Goal: Participate in discussion: Engage in conversation with other users on a specific topic

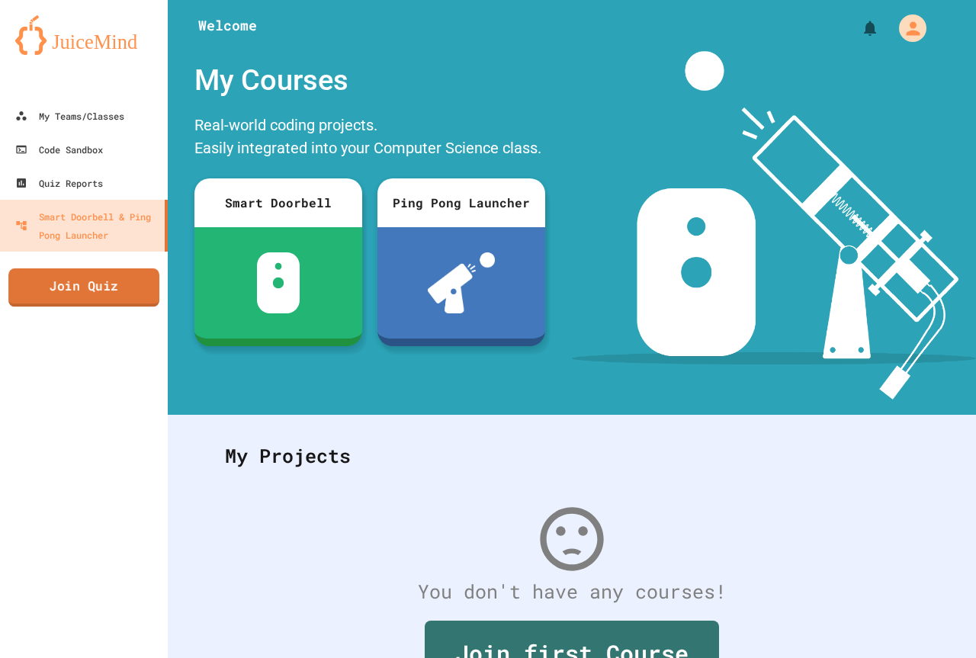
click at [44, 297] on link "Join Quiz" at bounding box center [83, 287] width 151 height 38
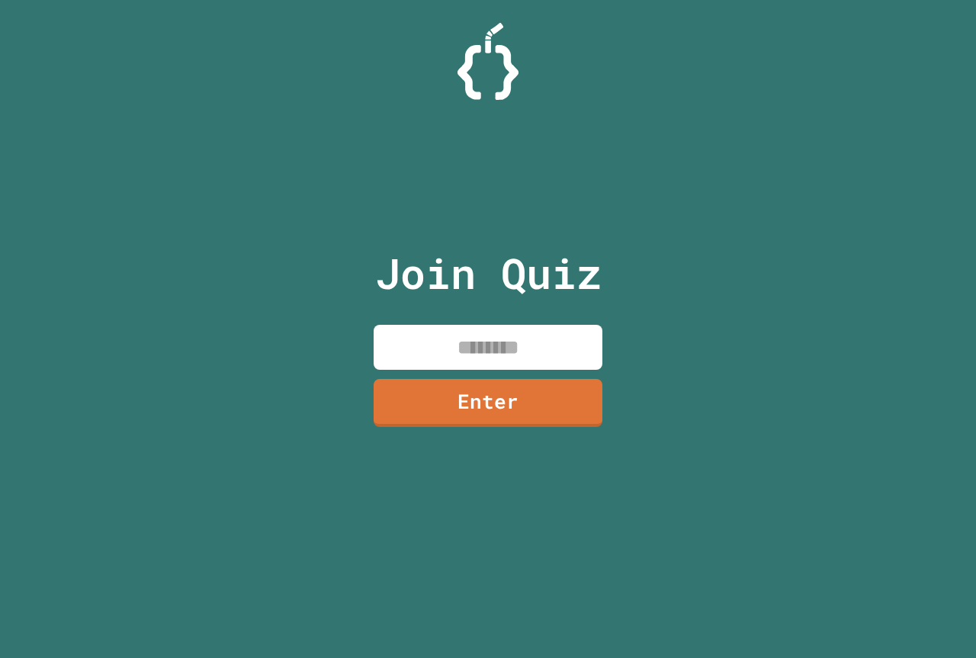
click at [295, 249] on div "Join Quiz Enter" at bounding box center [488, 329] width 976 height 658
click at [470, 344] on input at bounding box center [487, 347] width 229 height 45
type input "********"
click at [488, 374] on div "Join Quiz ******** Enter" at bounding box center [488, 328] width 257 height 581
click at [506, 407] on link "Enter" at bounding box center [488, 401] width 232 height 50
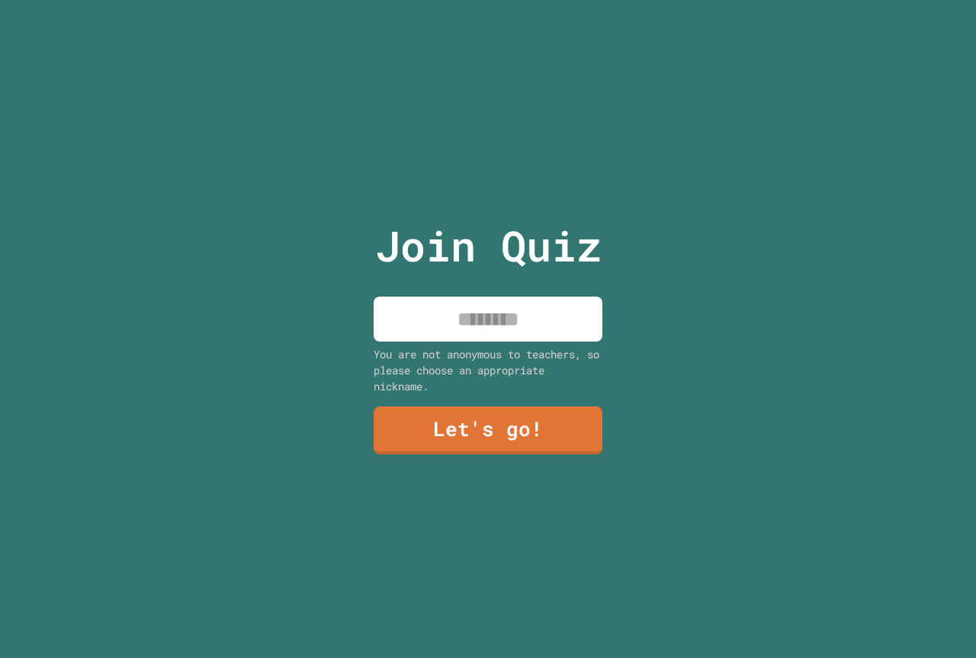
click at [482, 319] on input at bounding box center [487, 318] width 229 height 45
click at [477, 305] on input at bounding box center [487, 318] width 229 height 45
type input "******"
click at [491, 386] on div "You are not anonymous to teachers, so please choose an appropriate nickname." at bounding box center [487, 370] width 229 height 48
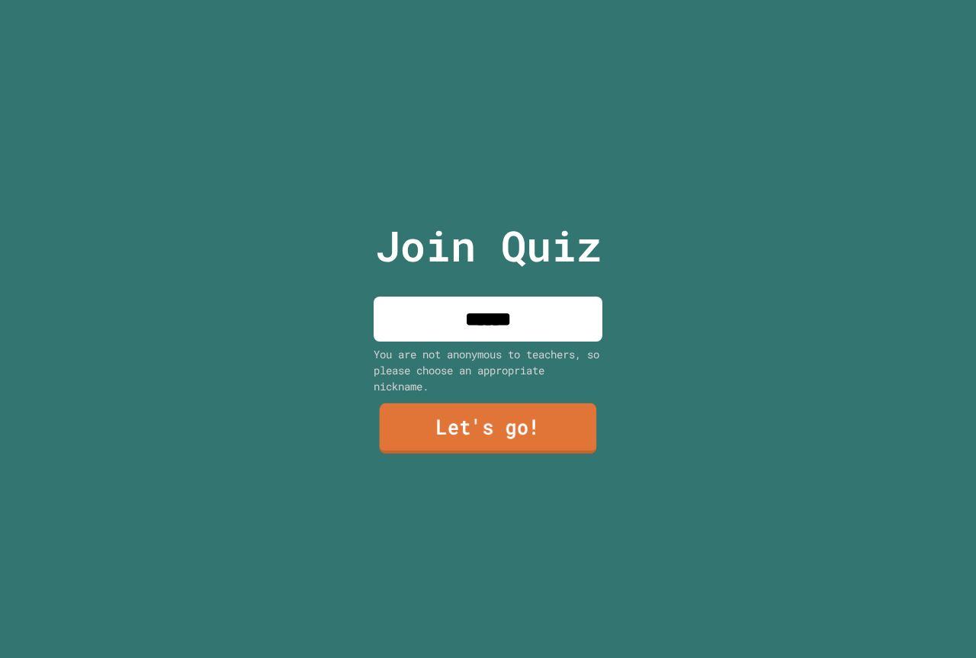
click at [507, 410] on link "Let's go!" at bounding box center [488, 428] width 217 height 50
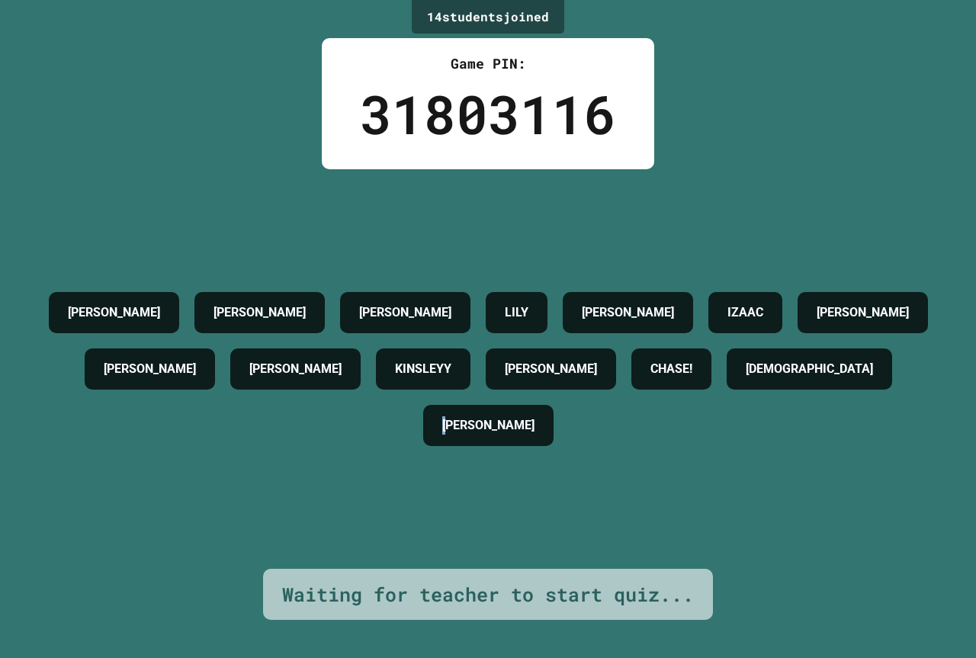
drag, startPoint x: 514, startPoint y: 439, endPoint x: 496, endPoint y: 423, distance: 23.7
click at [496, 423] on h4 "[PERSON_NAME]" at bounding box center [488, 425] width 92 height 18
click at [500, 434] on h4 "[PERSON_NAME]" at bounding box center [488, 425] width 92 height 18
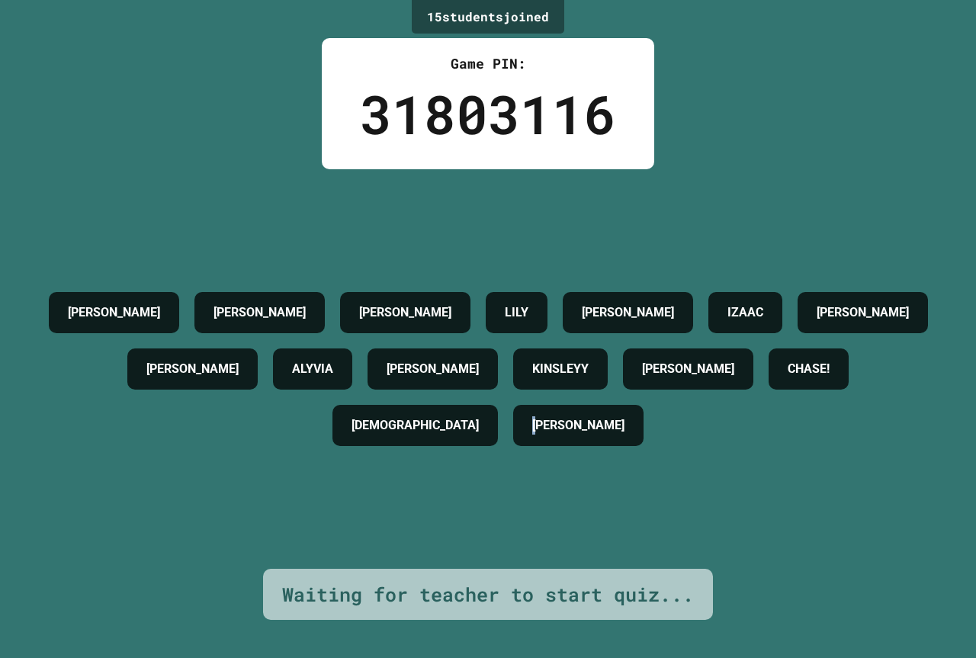
click at [548, 473] on div "[PERSON_NAME] [PERSON_NAME] [PERSON_NAME] [PERSON_NAME] [PERSON_NAME] [PERSON_N…" at bounding box center [487, 368] width 899 height 399
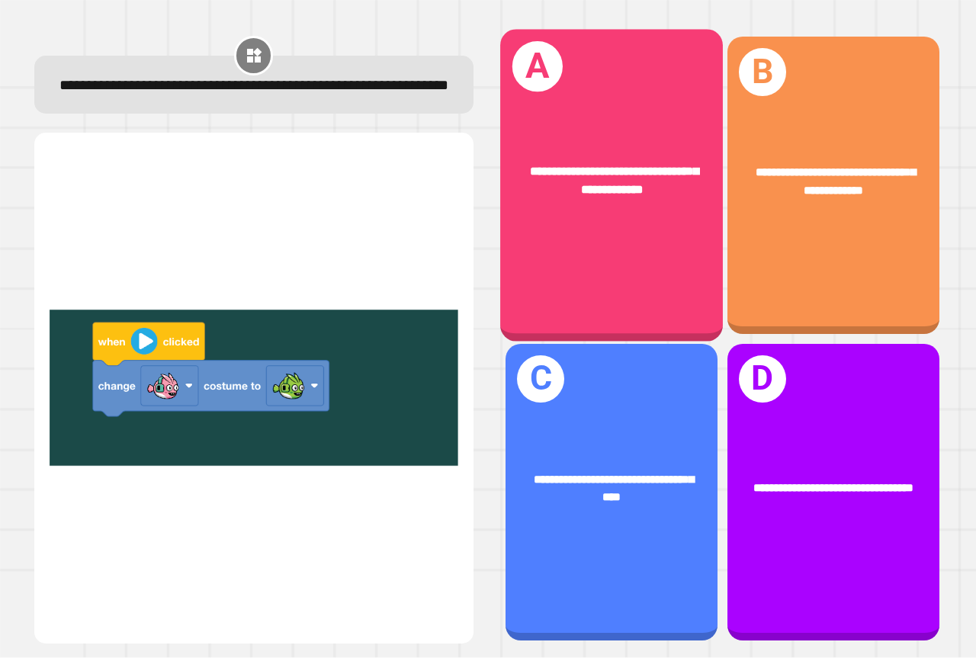
click at [622, 219] on div "**********" at bounding box center [611, 186] width 223 height 312
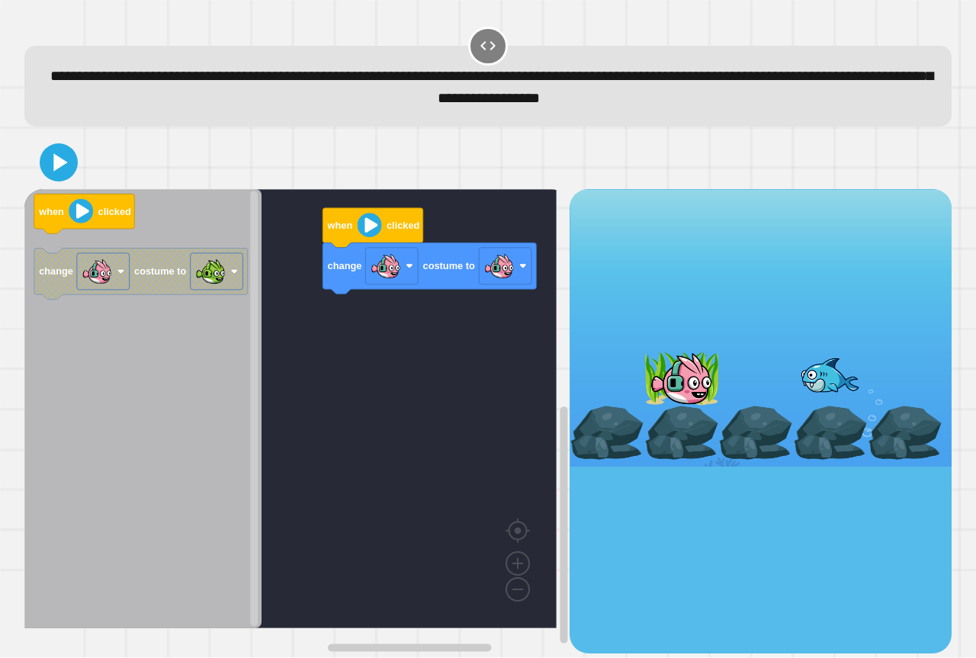
click at [233, 325] on icon "when clicked change costume to" at bounding box center [142, 408] width 237 height 439
click at [202, 322] on icon "when clicked change costume to" at bounding box center [142, 408] width 237 height 439
click at [183, 307] on icon "when clicked change costume to" at bounding box center [142, 408] width 237 height 439
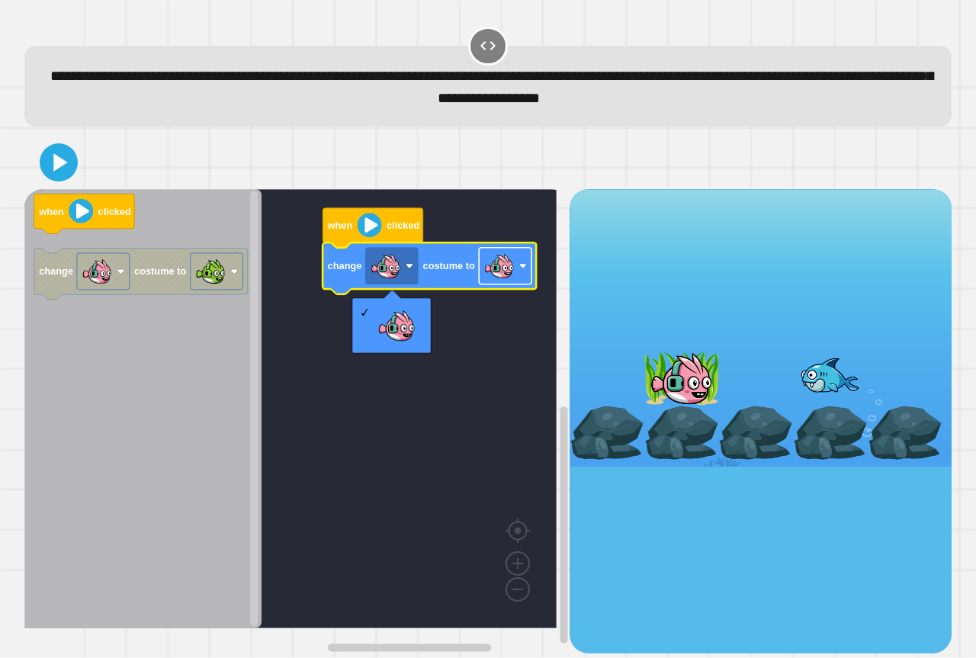
click at [485, 268] on image "Blockly Workspace" at bounding box center [499, 266] width 30 height 30
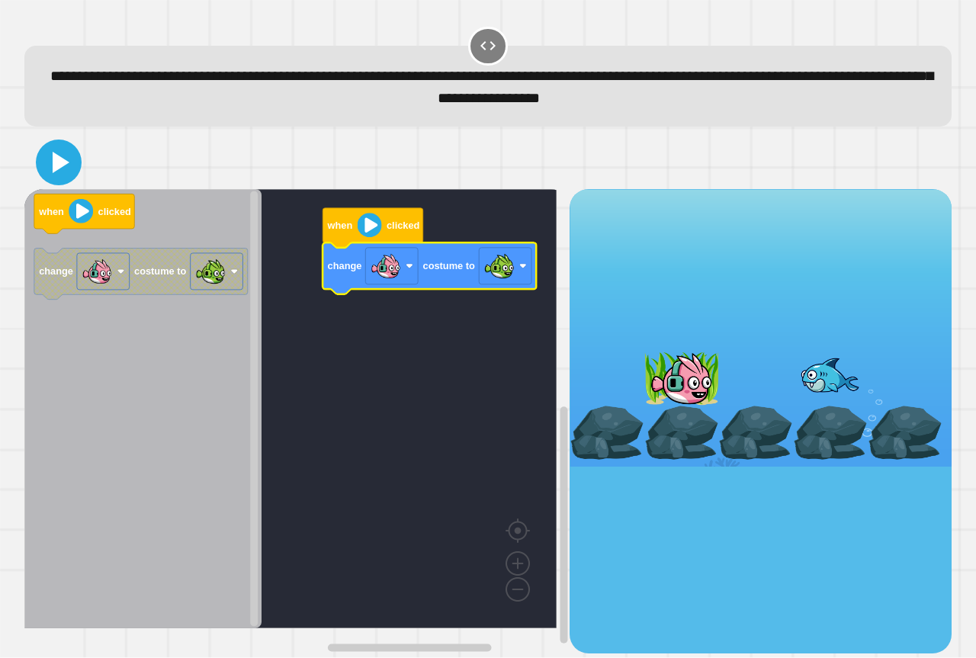
click at [66, 166] on icon at bounding box center [61, 162] width 17 height 21
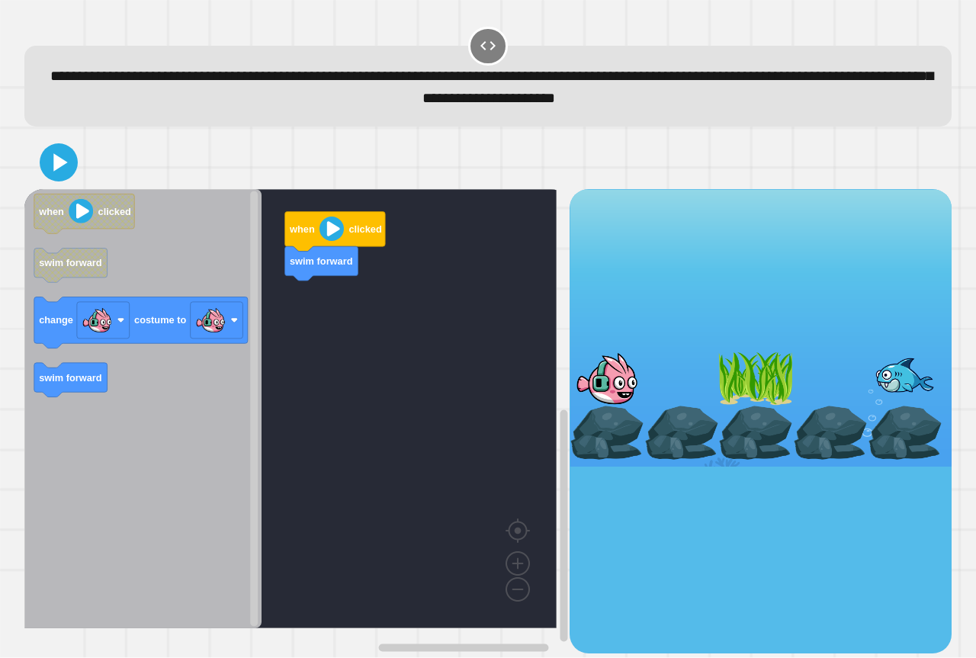
click at [281, 290] on div "when clicked swim forward when clicked swim forward change costume to swim forw…" at bounding box center [296, 420] width 545 height 463
click at [141, 279] on icon "when clicked swim forward change costume to swim forward" at bounding box center [142, 408] width 237 height 439
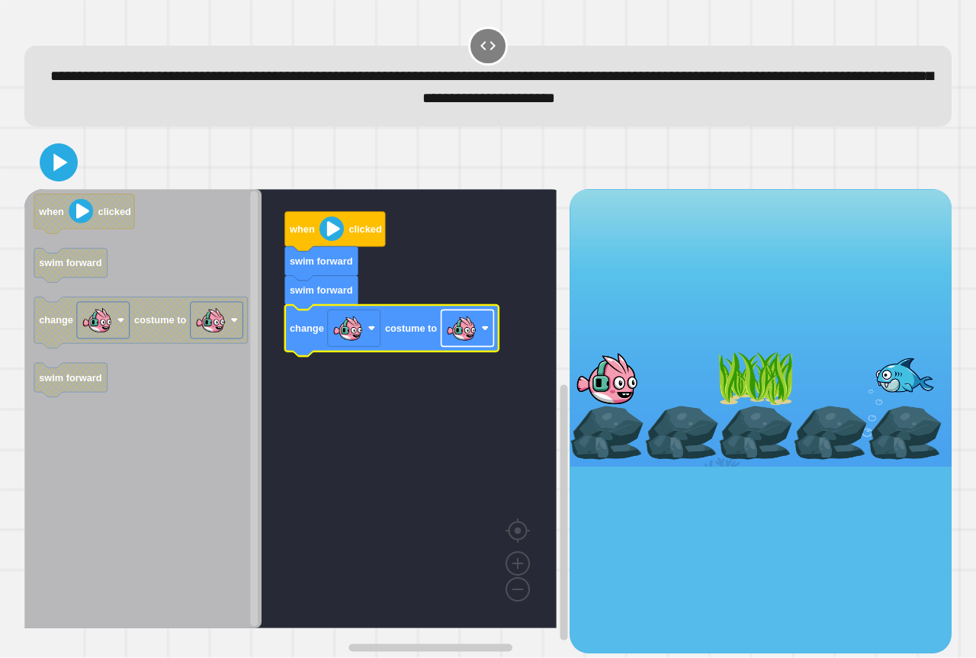
click at [463, 323] on image "Blockly Workspace" at bounding box center [461, 328] width 30 height 30
click at [60, 163] on icon at bounding box center [61, 162] width 17 height 21
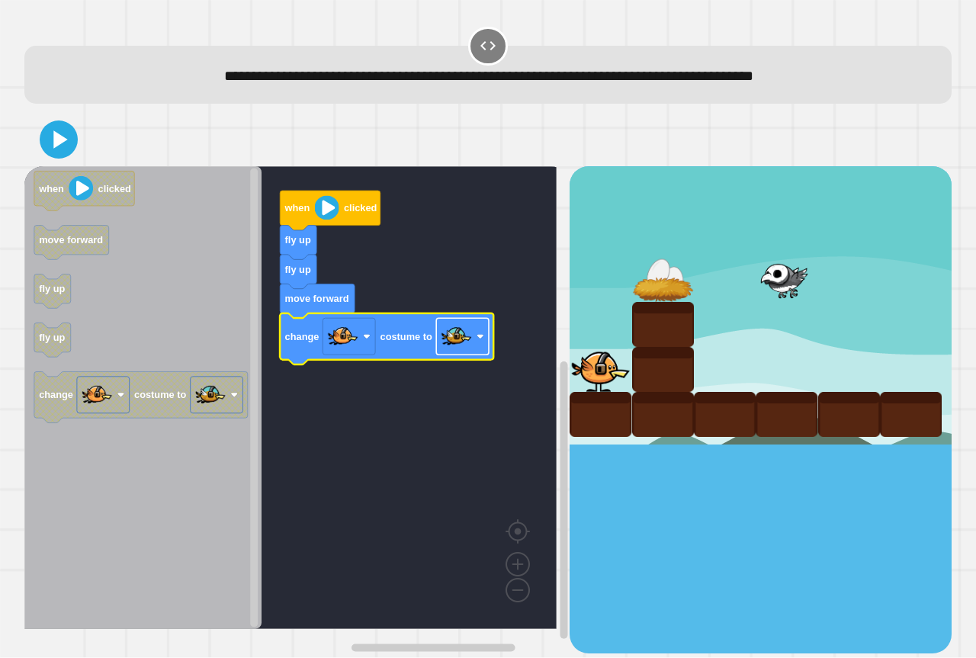
click at [447, 343] on image "Blockly Workspace" at bounding box center [456, 337] width 30 height 30
click at [447, 350] on image "Blockly Workspace" at bounding box center [456, 337] width 30 height 30
click at [50, 154] on icon at bounding box center [59, 140] width 32 height 32
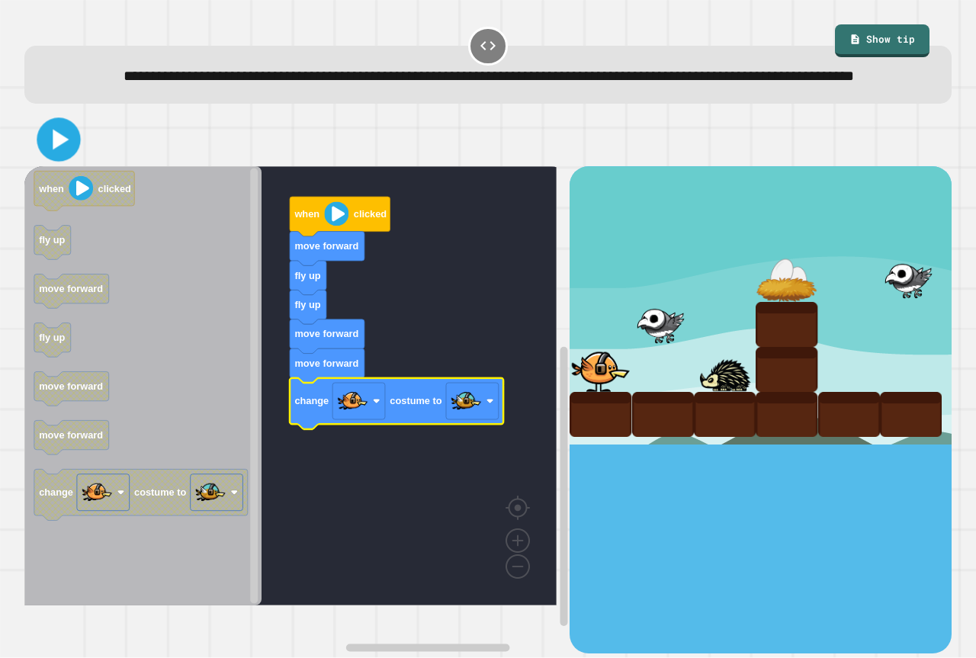
click at [68, 150] on icon at bounding box center [61, 140] width 16 height 21
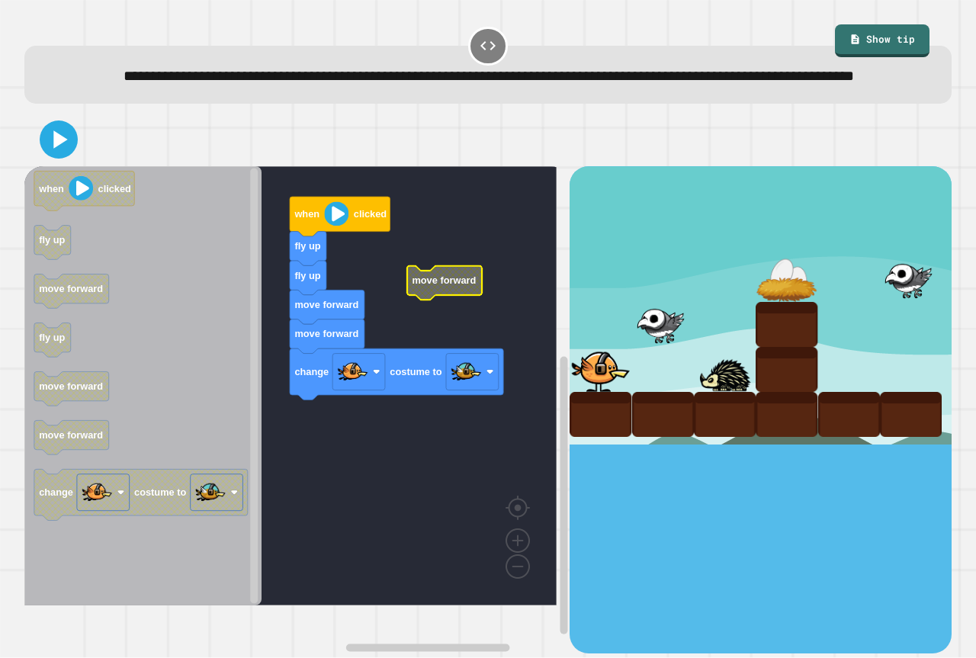
click at [332, 306] on rect "Blockly Workspace" at bounding box center [290, 385] width 532 height 439
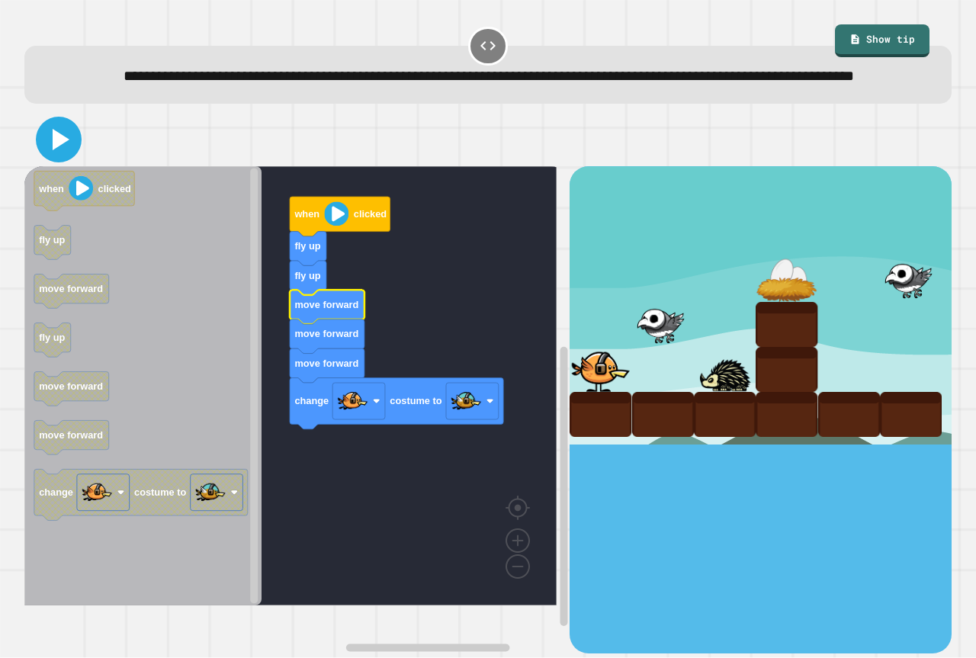
click at [66, 158] on icon at bounding box center [58, 139] width 37 height 37
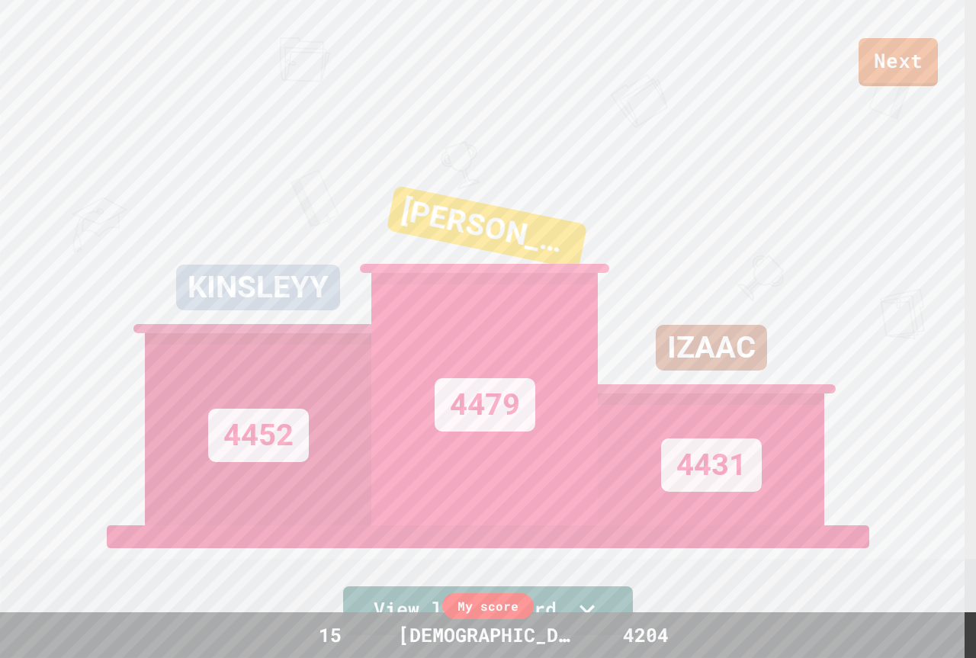
click at [907, 30] on div "Next" at bounding box center [488, 43] width 976 height 86
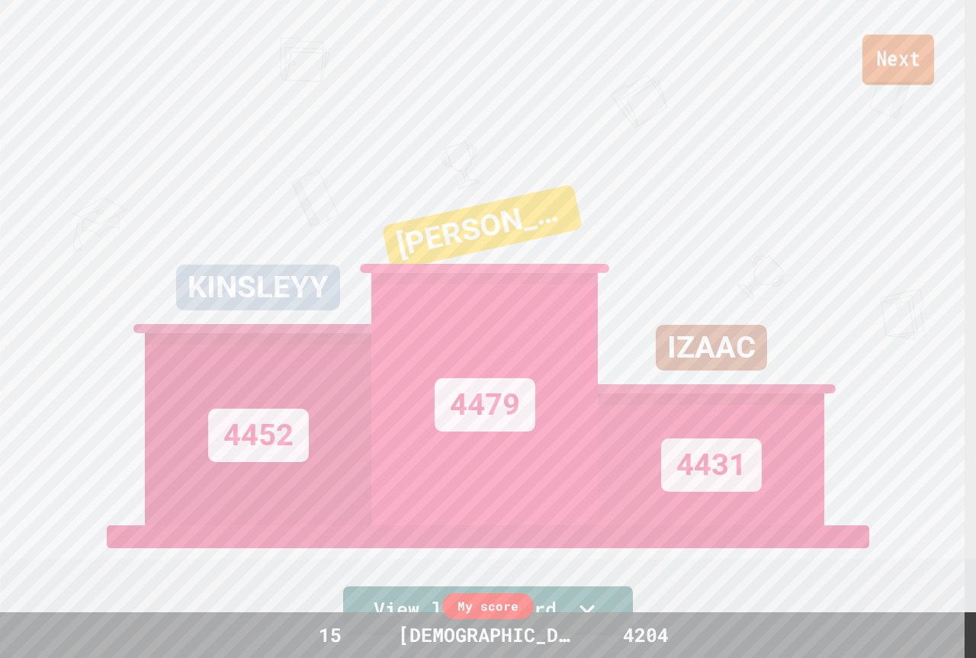
click at [911, 46] on link "Next" at bounding box center [898, 59] width 72 height 50
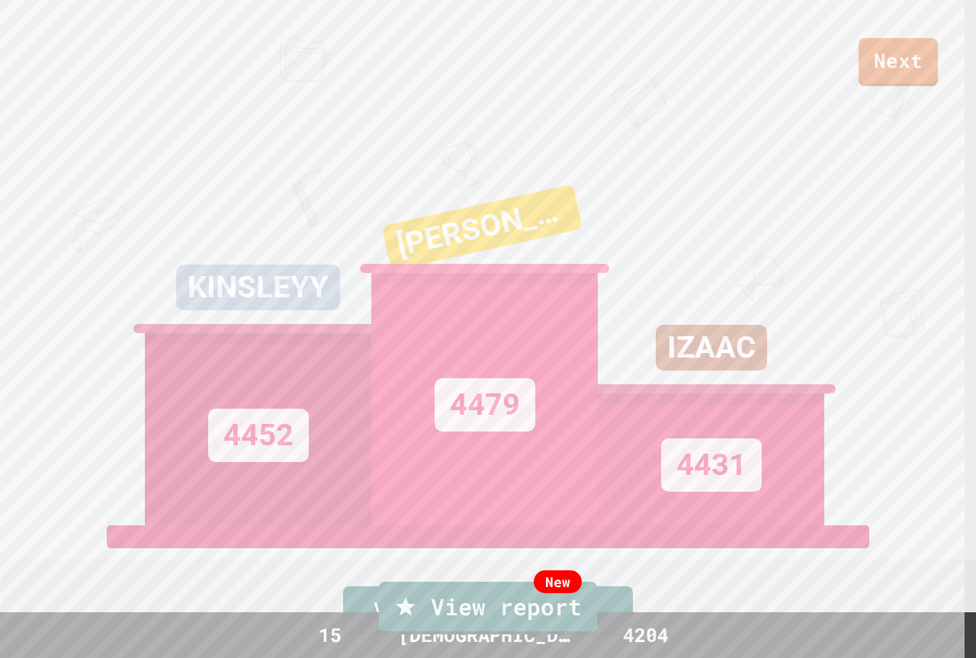
drag, startPoint x: 908, startPoint y: 64, endPoint x: 901, endPoint y: 59, distance: 8.7
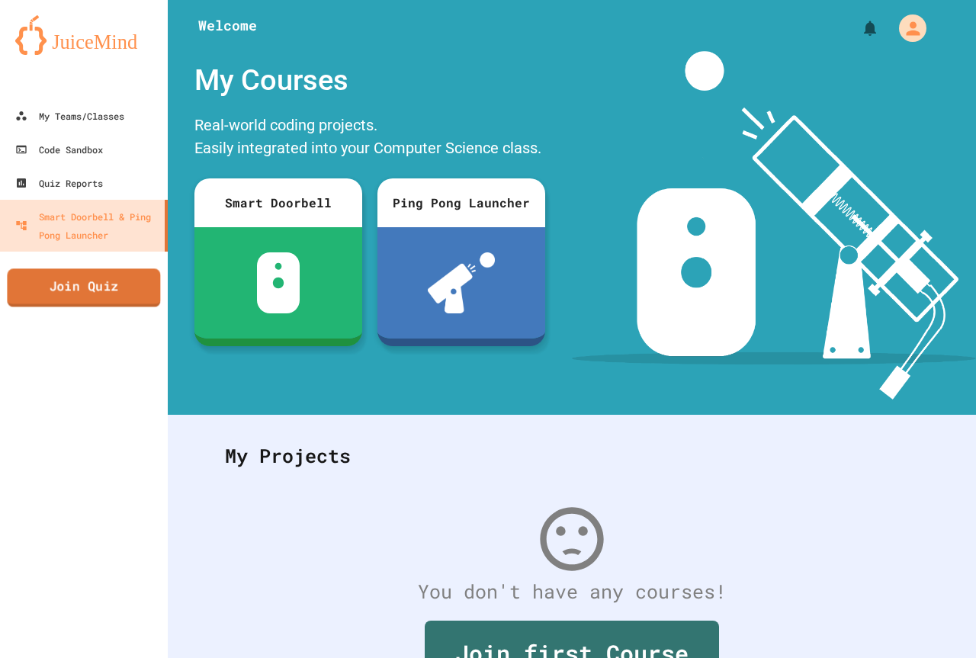
click at [77, 293] on link "Join Quiz" at bounding box center [83, 287] width 153 height 38
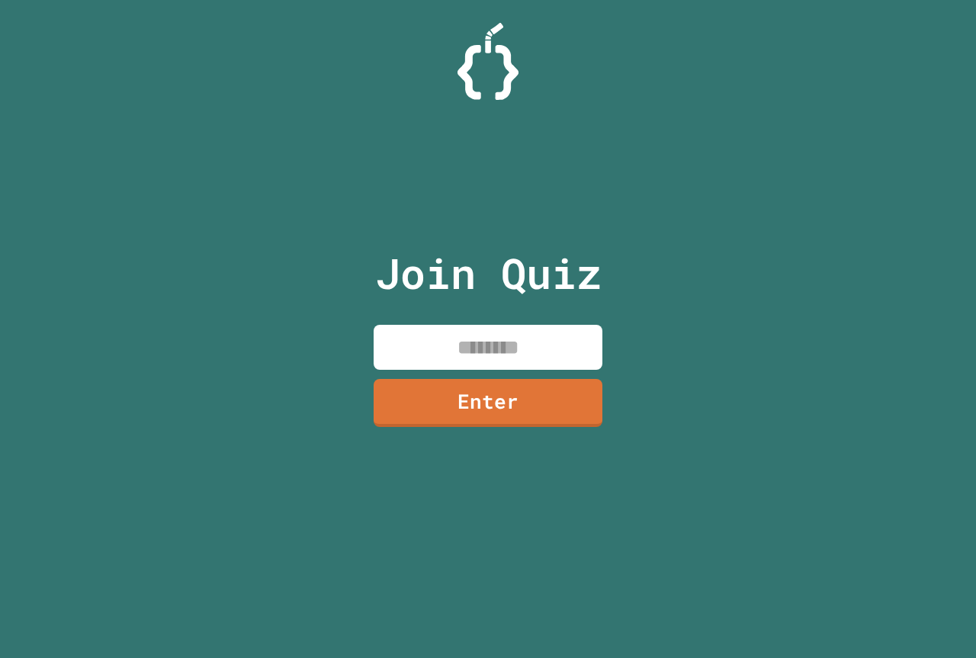
click at [382, 344] on input at bounding box center [487, 347] width 229 height 45
type input "********"
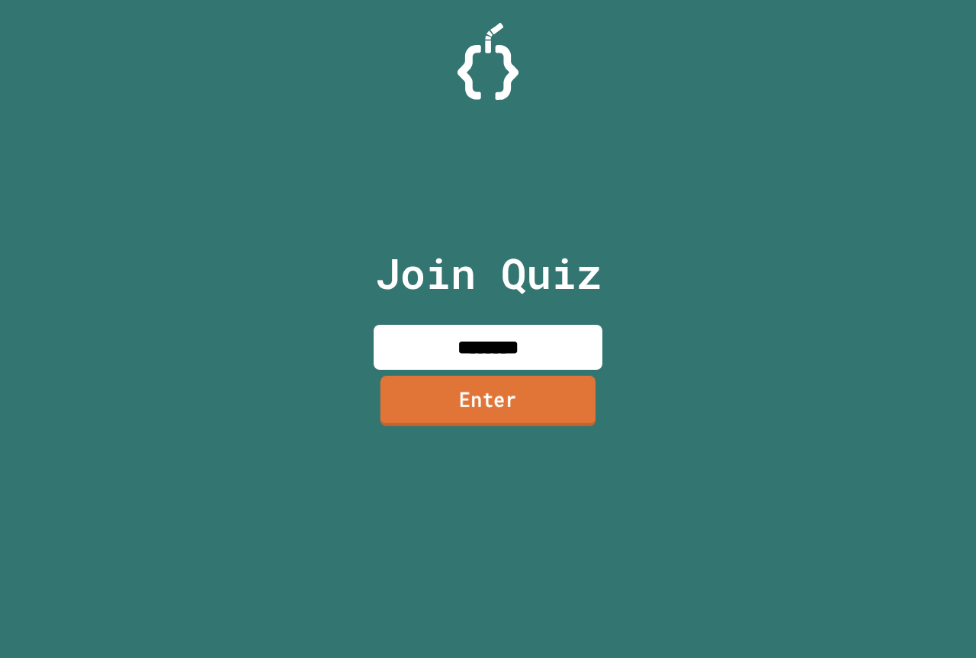
click at [447, 404] on link "Enter" at bounding box center [487, 401] width 215 height 50
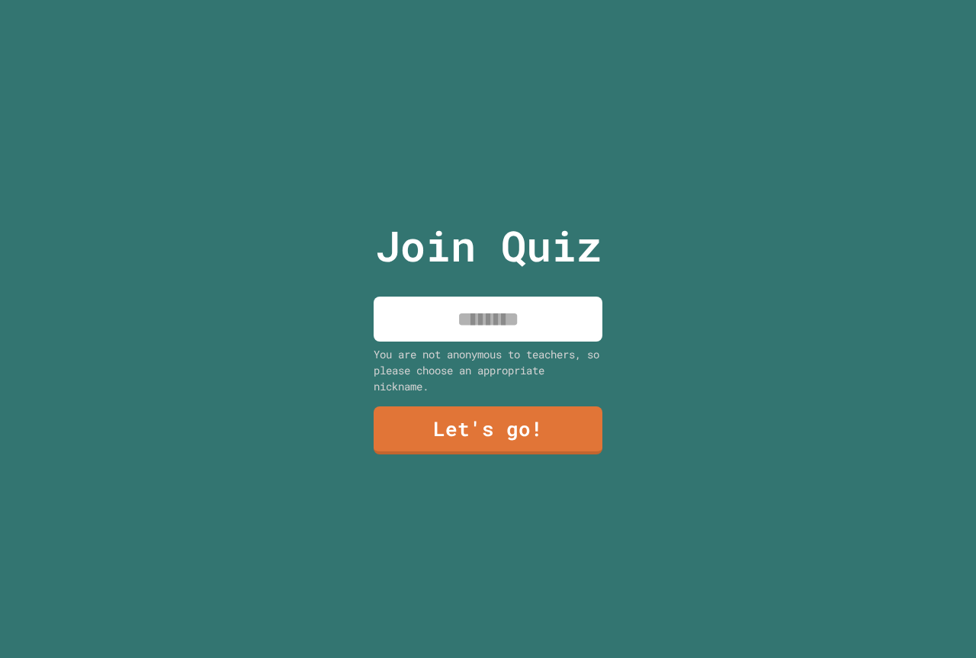
click at [431, 319] on input at bounding box center [487, 318] width 229 height 45
type input "******"
click at [564, 419] on link "Let's go!" at bounding box center [487, 429] width 229 height 50
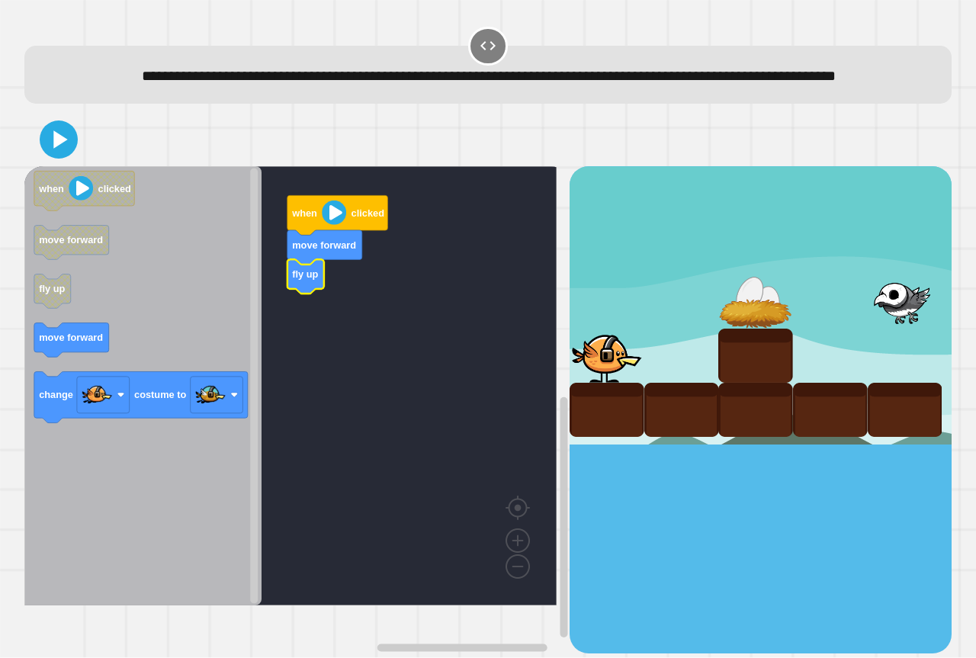
click at [62, 390] on icon "Blockly Workspace" at bounding box center [142, 385] width 237 height 439
click at [66, 380] on icon "when clicked move forward fly up move forward change costume to" at bounding box center [142, 385] width 237 height 439
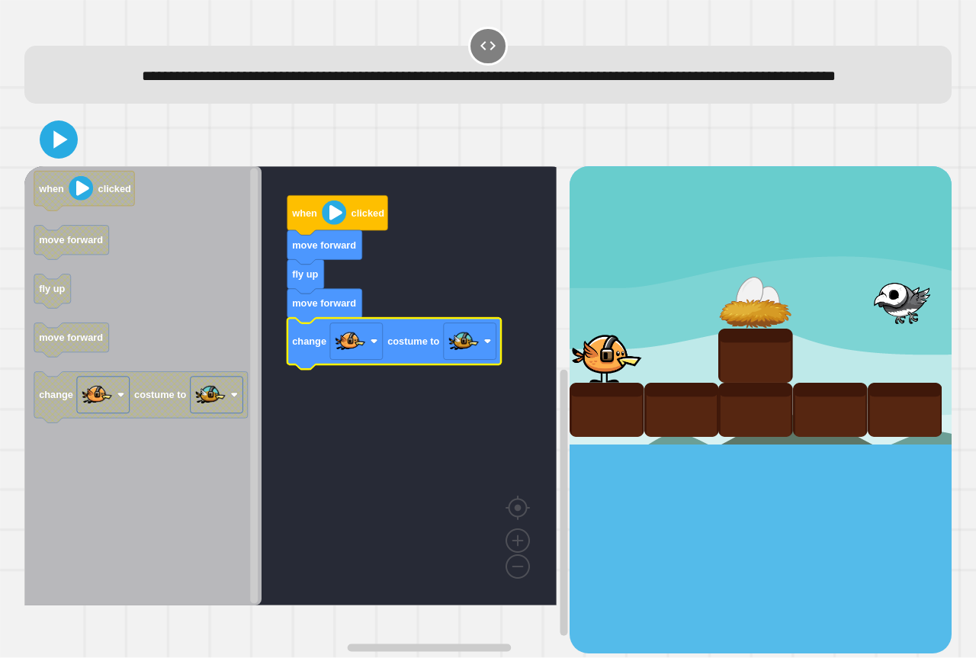
click at [60, 166] on div at bounding box center [487, 139] width 927 height 53
click at [59, 150] on icon at bounding box center [61, 139] width 17 height 21
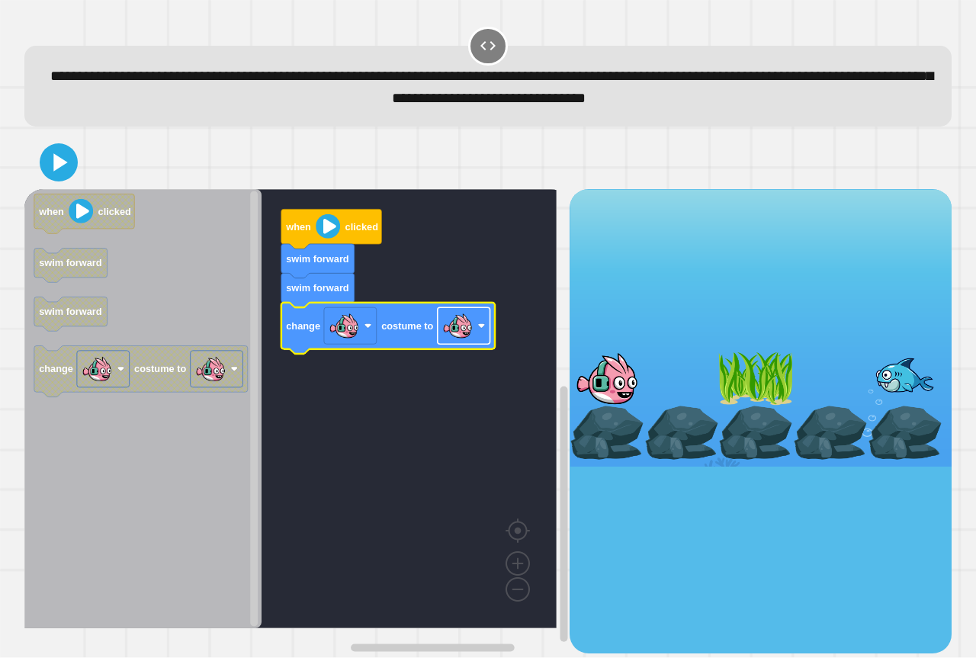
click at [457, 327] on image "Blockly Workspace" at bounding box center [457, 326] width 30 height 30
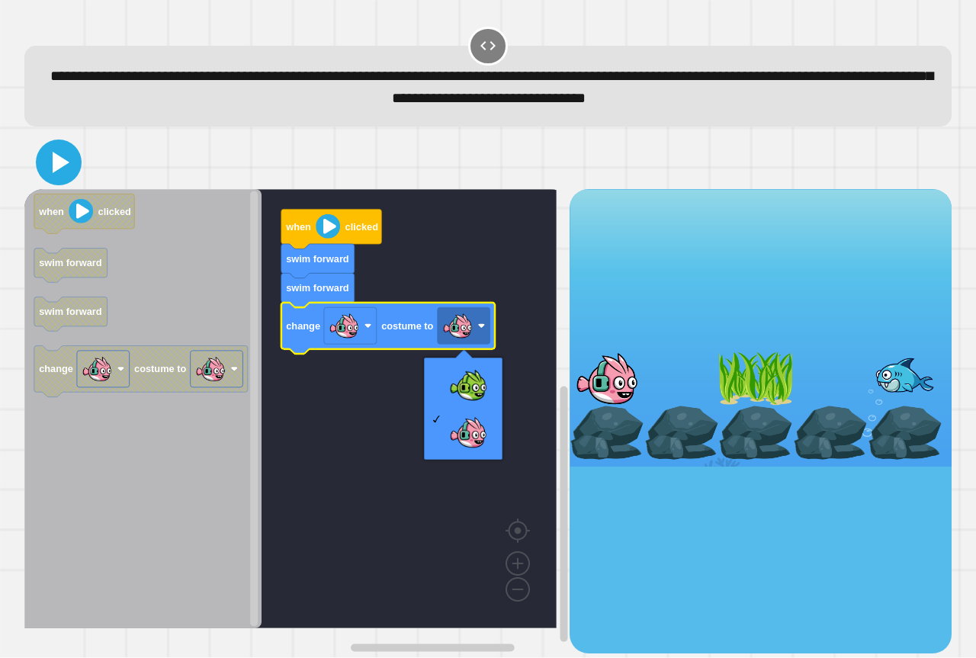
click at [69, 161] on icon at bounding box center [58, 162] width 37 height 37
click at [498, 376] on div at bounding box center [463, 408] width 78 height 102
drag, startPoint x: 498, startPoint y: 378, endPoint x: 466, endPoint y: 384, distance: 33.3
click at [488, 377] on div at bounding box center [463, 408] width 78 height 102
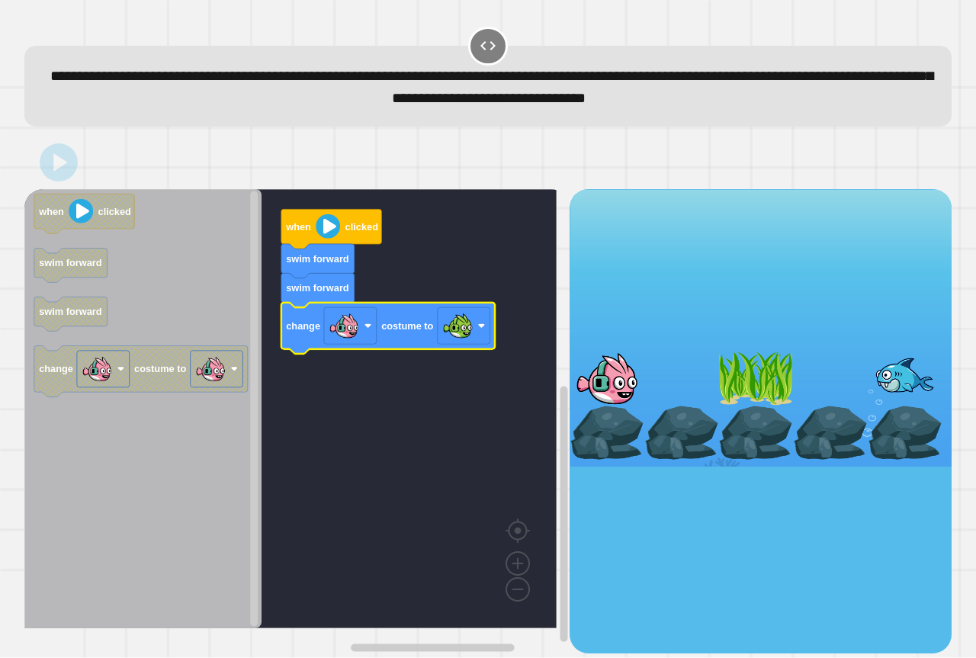
click at [464, 384] on rect "Blockly Workspace" at bounding box center [290, 408] width 532 height 439
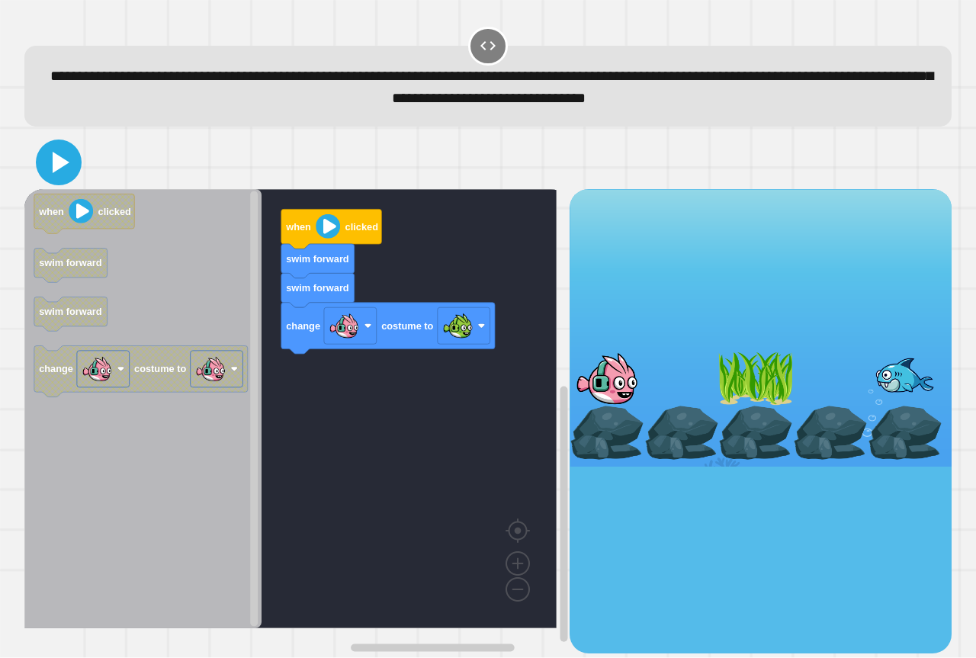
click at [58, 172] on icon at bounding box center [58, 162] width 37 height 37
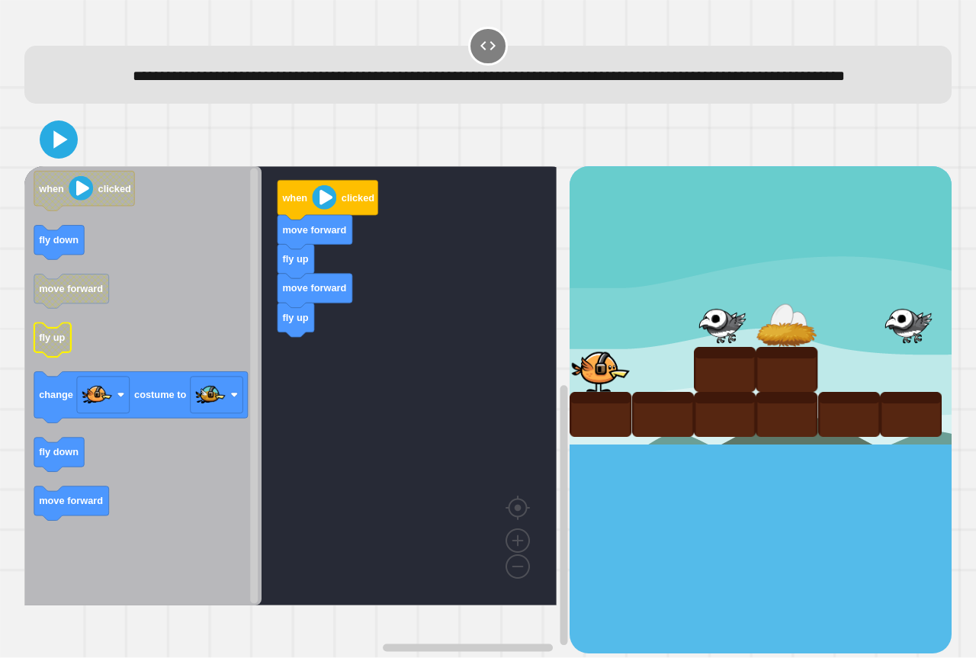
click at [54, 344] on text "fly up" at bounding box center [52, 337] width 26 height 11
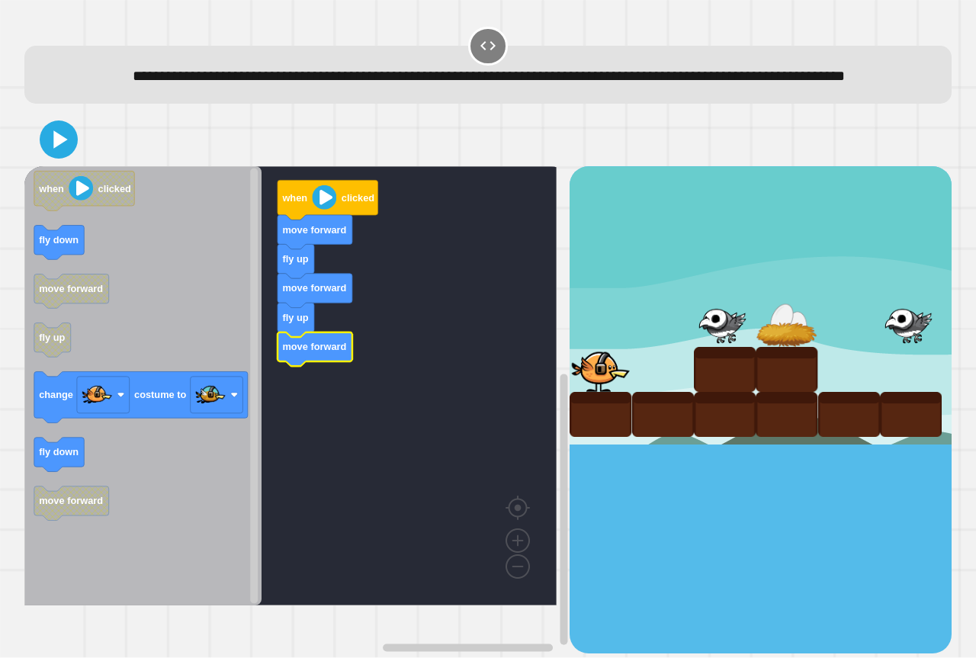
click at [191, 321] on icon "Blockly Workspace" at bounding box center [142, 385] width 237 height 439
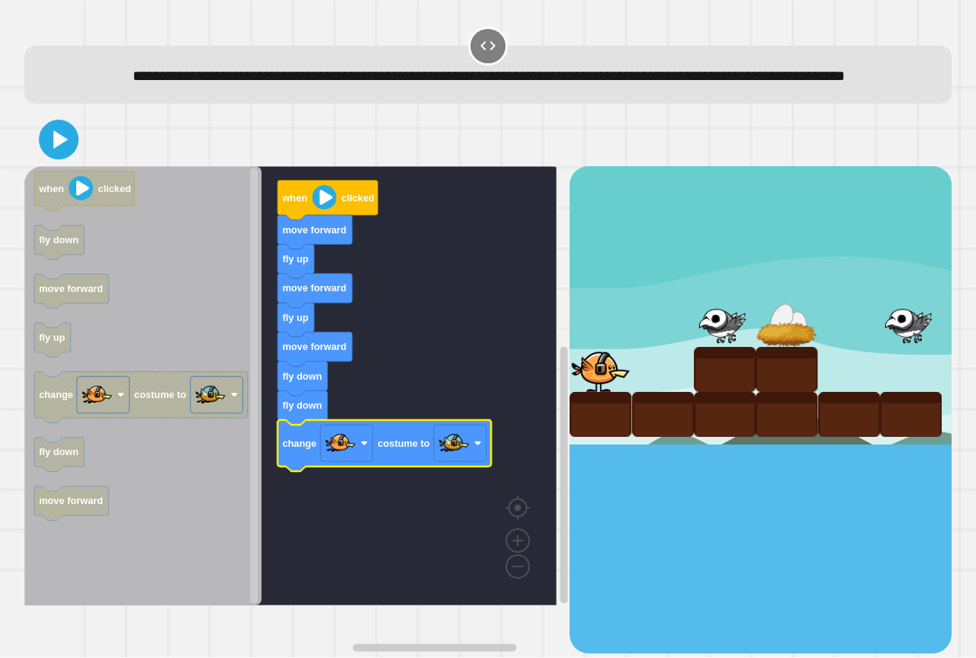
click at [50, 156] on icon at bounding box center [59, 140] width 32 height 32
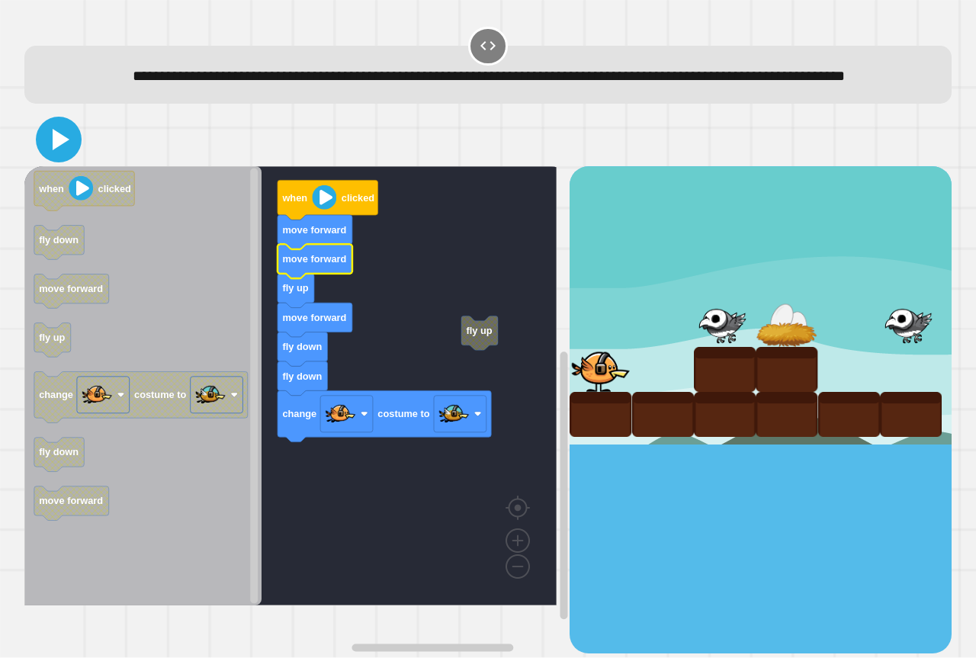
click at [75, 158] on icon at bounding box center [58, 139] width 37 height 37
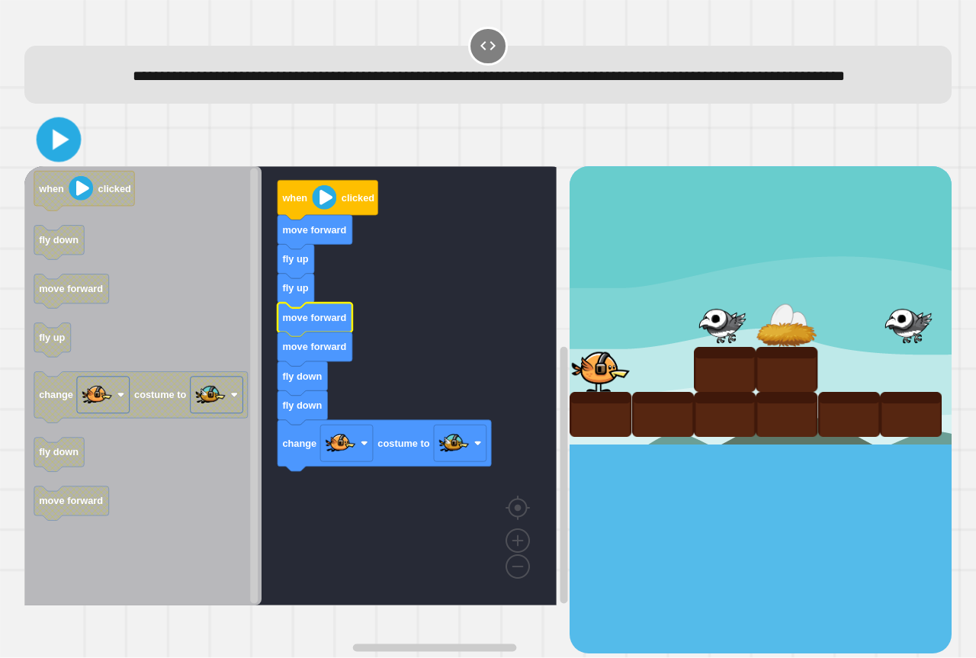
click at [66, 158] on icon at bounding box center [59, 140] width 36 height 36
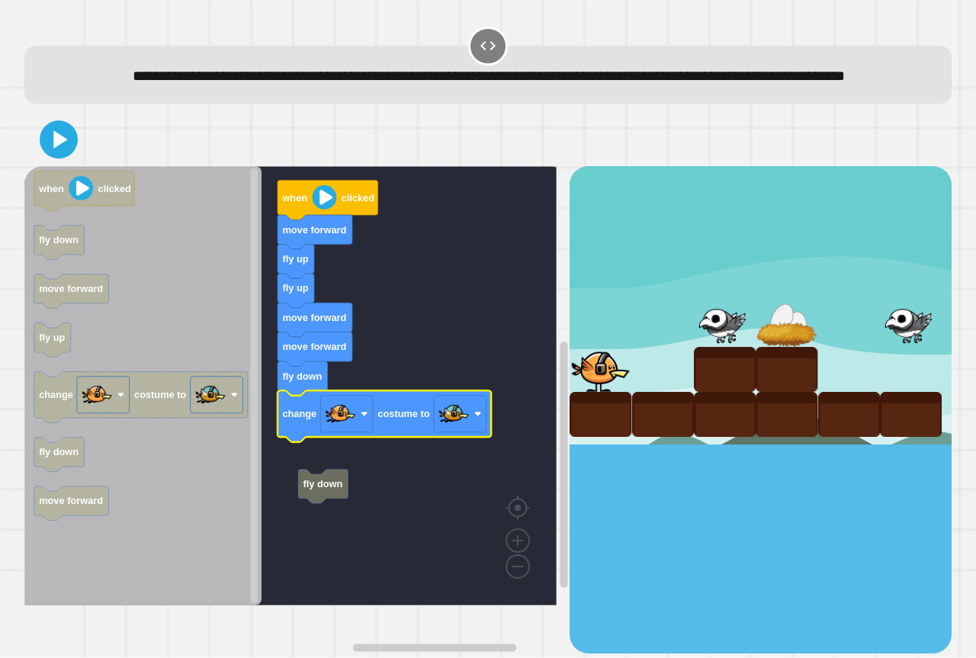
click at [43, 155] on icon at bounding box center [58, 139] width 30 height 30
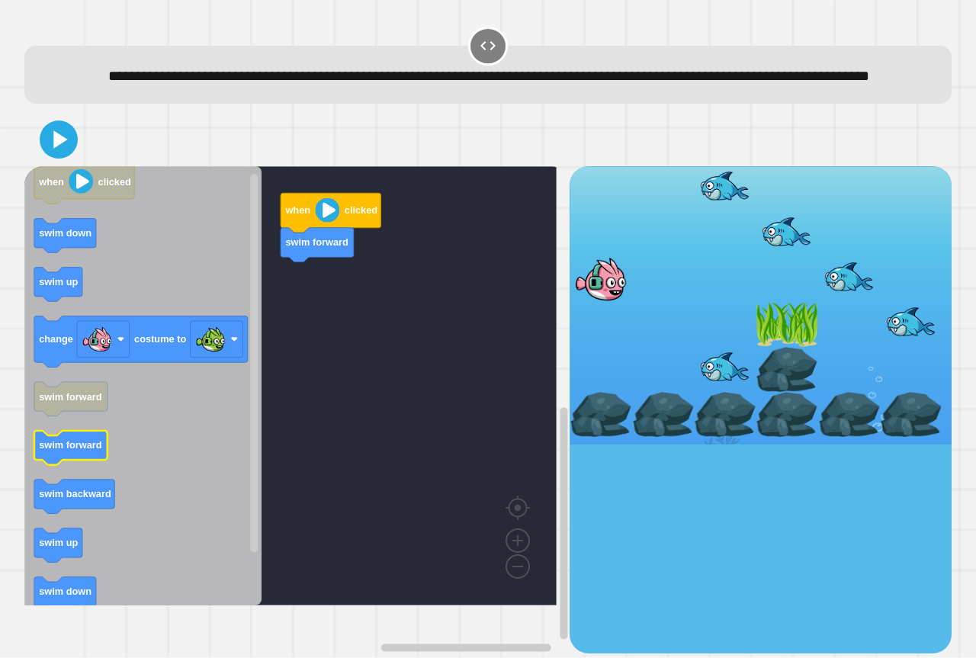
click at [98, 490] on icon "Blockly Workspace" at bounding box center [142, 385] width 237 height 439
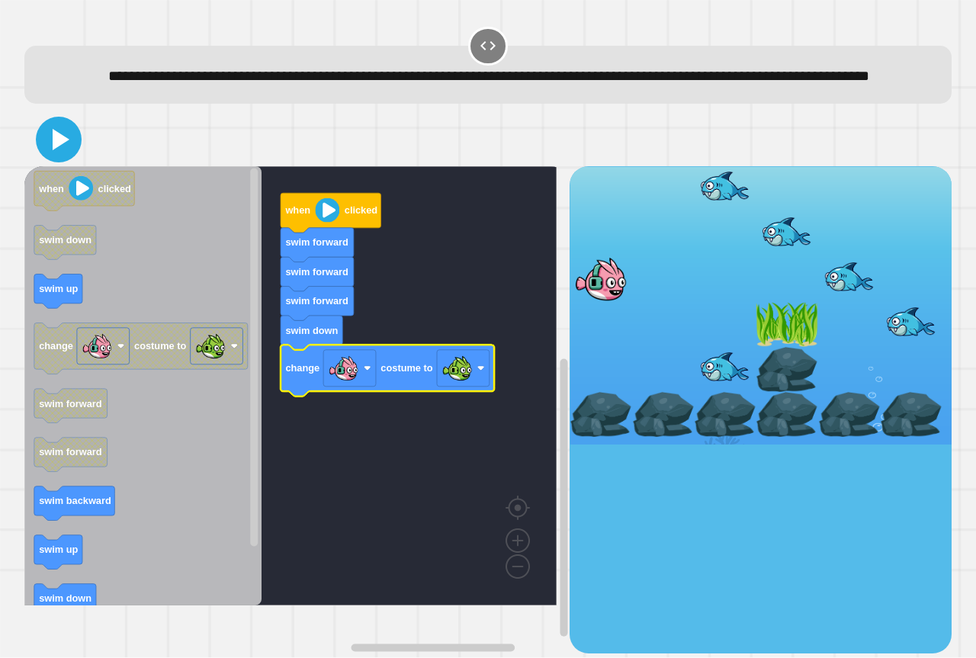
click at [53, 150] on icon at bounding box center [61, 139] width 17 height 21
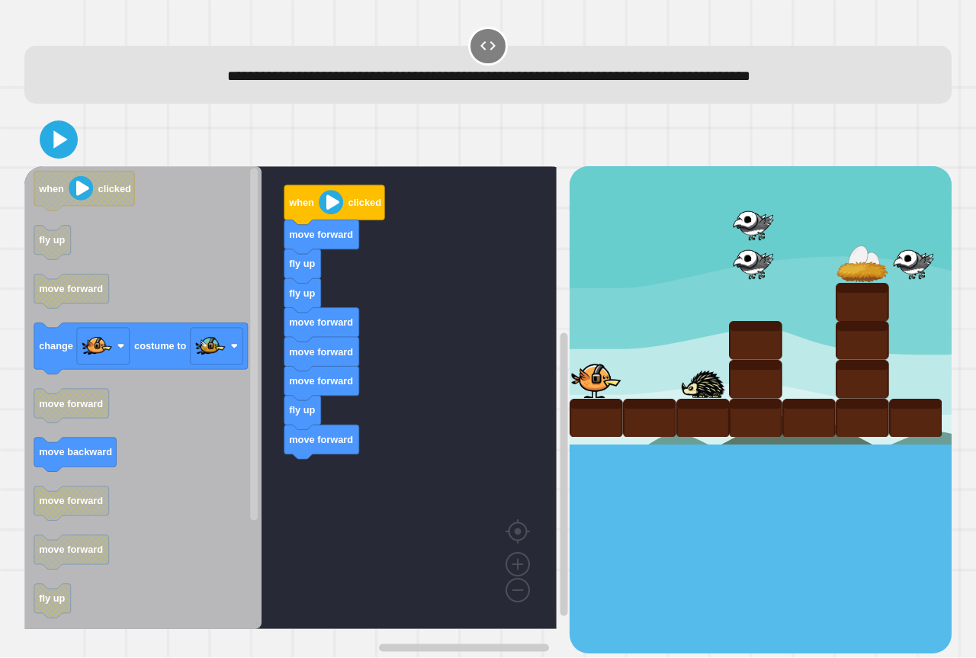
click at [418, 430] on div "when clicked move forward fly up fly up move forward move forward move forward …" at bounding box center [296, 409] width 545 height 486
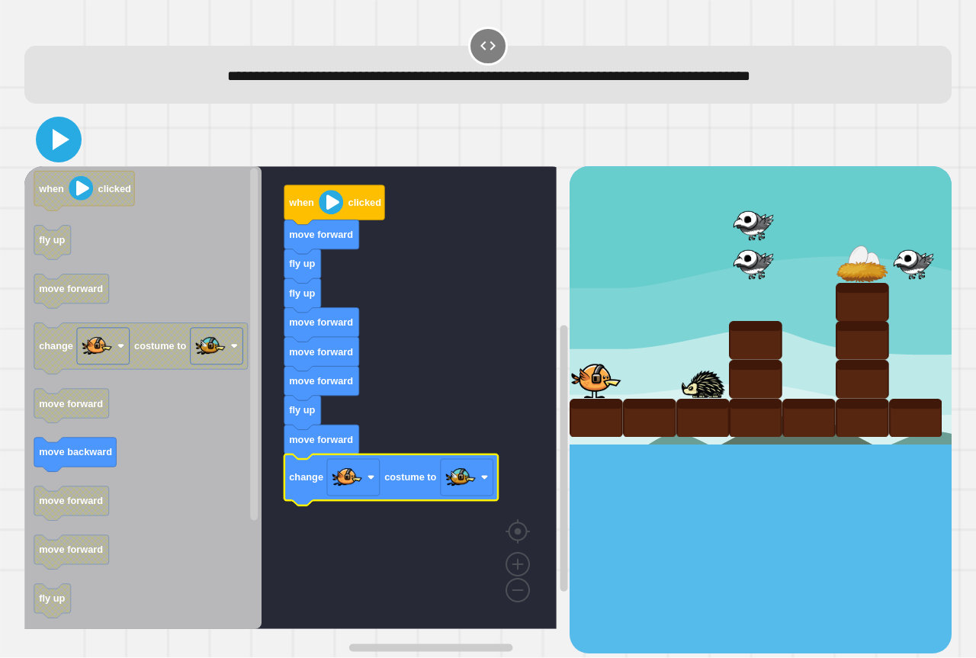
click at [69, 128] on icon at bounding box center [58, 139] width 37 height 37
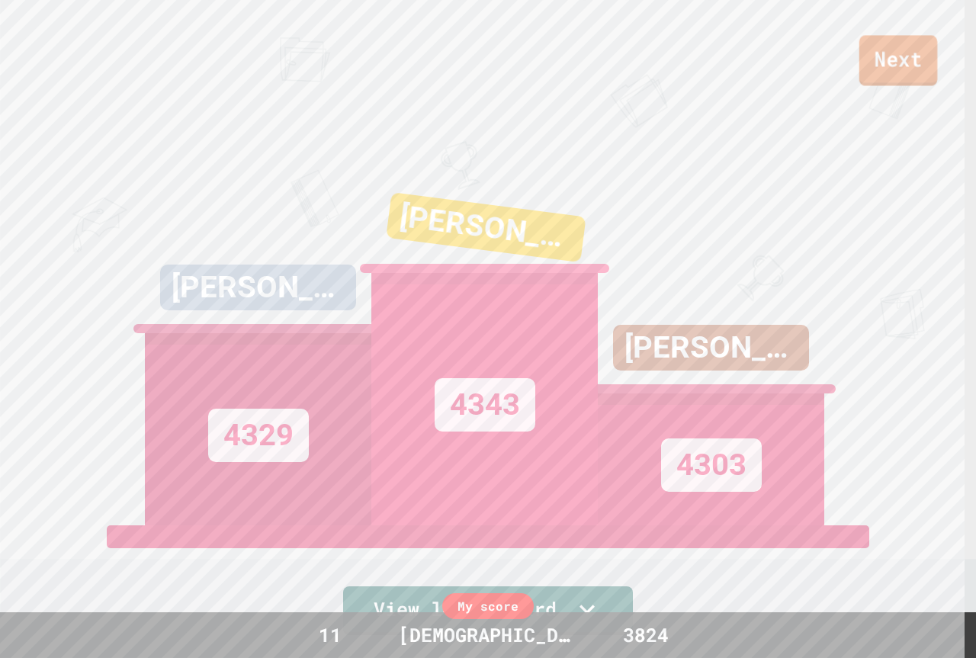
click at [914, 55] on link "Next" at bounding box center [898, 60] width 78 height 50
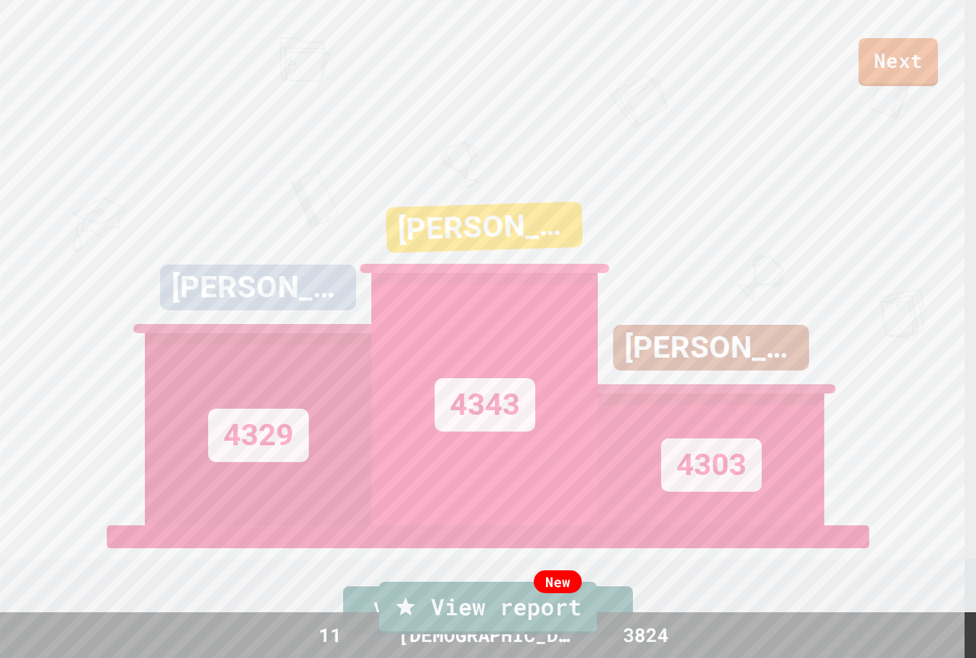
drag, startPoint x: 502, startPoint y: 407, endPoint x: 511, endPoint y: 410, distance: 8.9
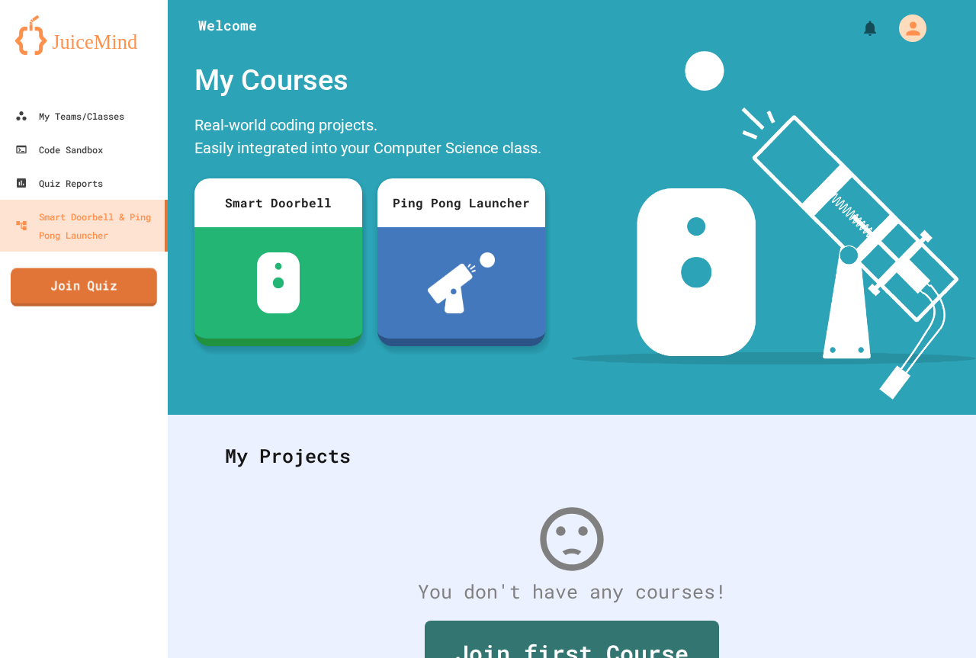
click at [123, 290] on link "Join Quiz" at bounding box center [84, 287] width 146 height 38
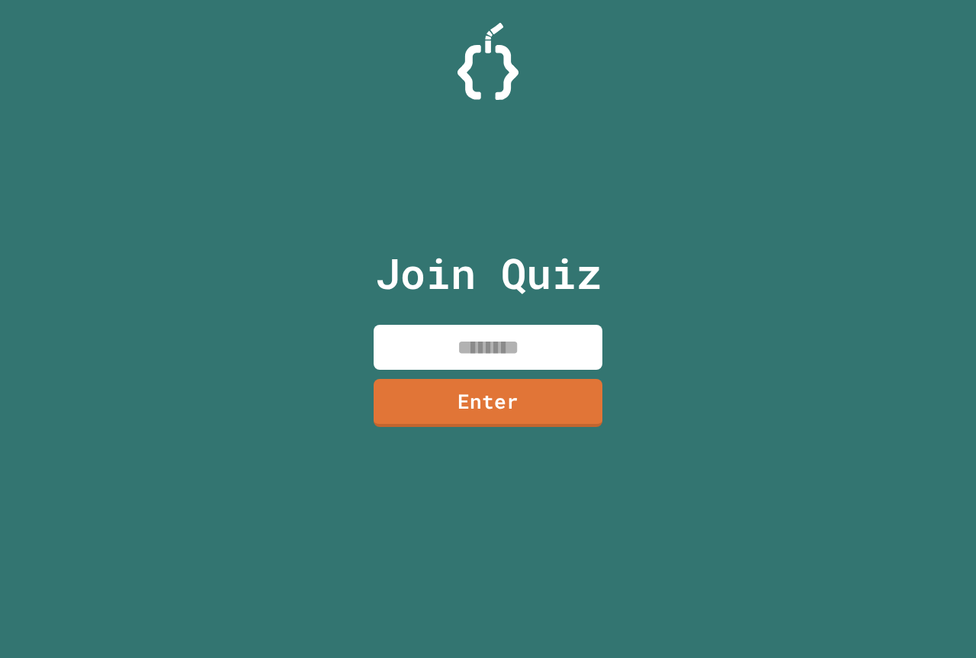
drag, startPoint x: 426, startPoint y: 312, endPoint x: 434, endPoint y: 325, distance: 14.8
drag, startPoint x: 434, startPoint y: 325, endPoint x: 451, endPoint y: 341, distance: 23.2
paste input "********"
type input "********"
click at [510, 402] on link "Enter" at bounding box center [487, 403] width 229 height 49
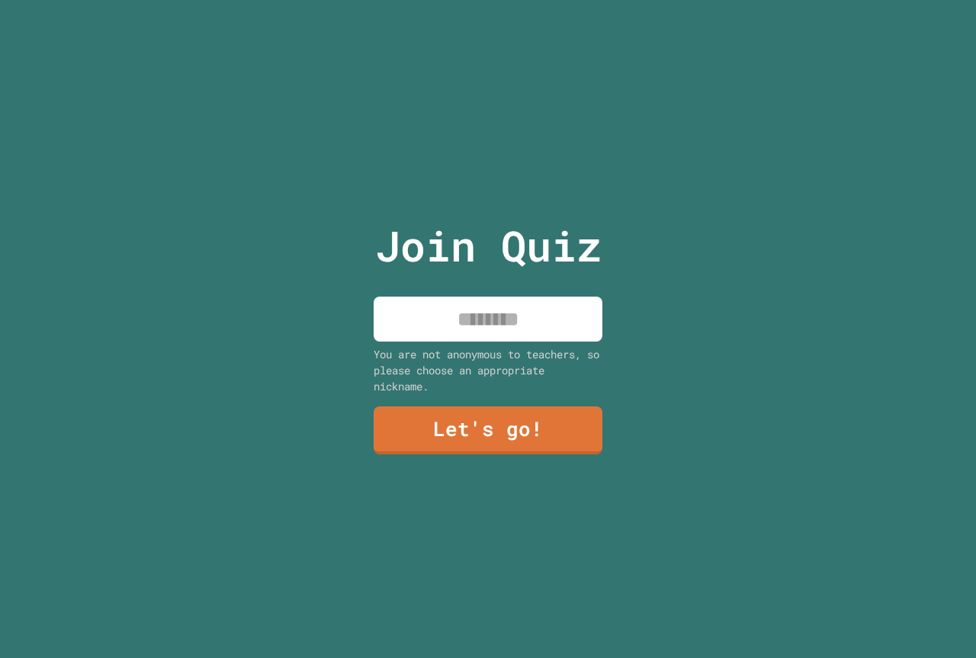
click at [537, 333] on input at bounding box center [487, 318] width 229 height 45
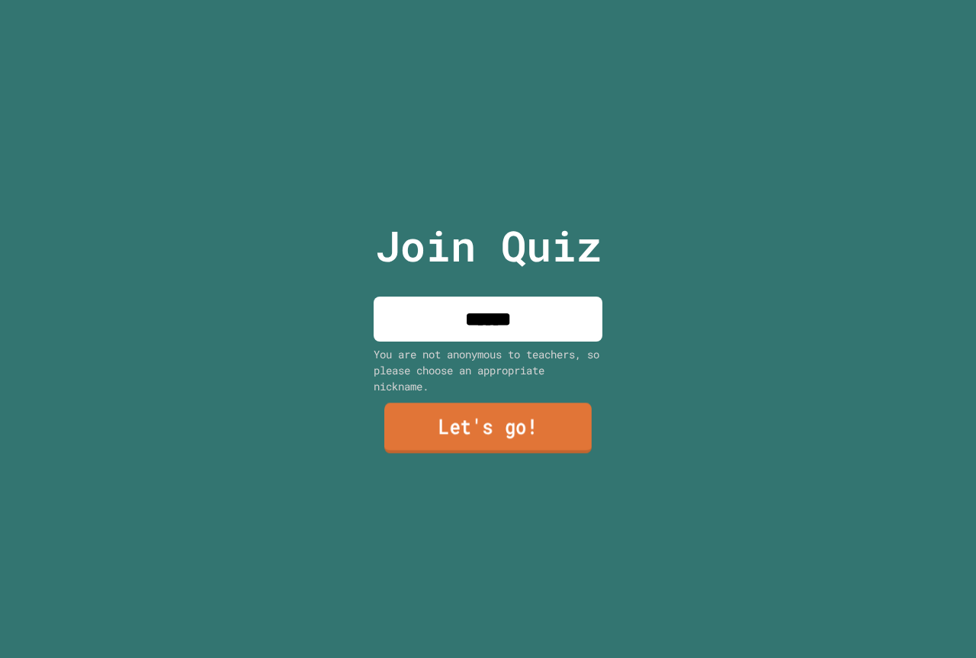
type input "******"
click at [512, 433] on link "Let's go!" at bounding box center [487, 428] width 207 height 50
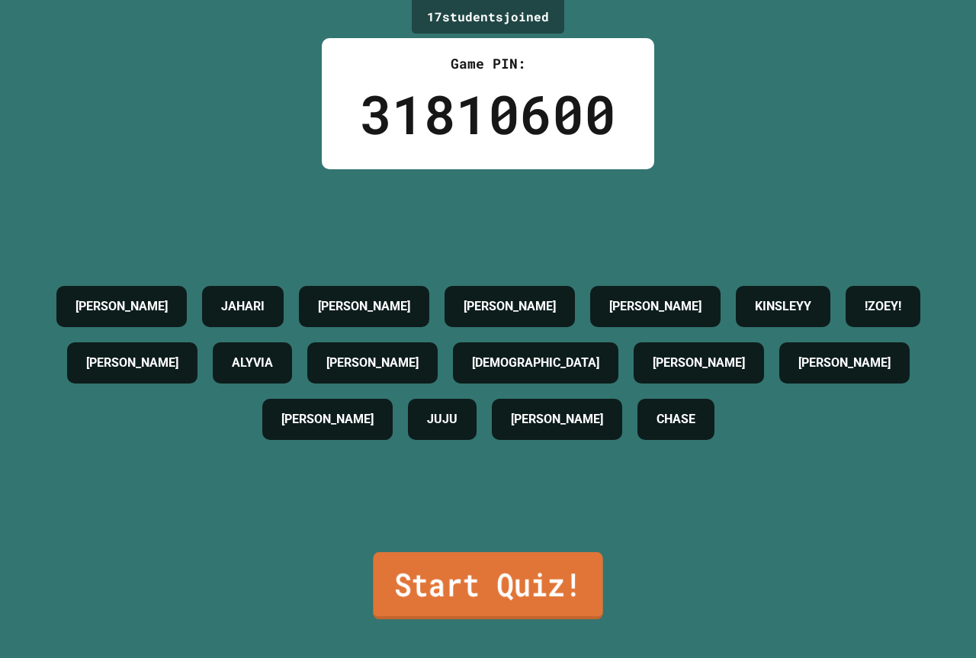
click at [533, 563] on link "Start Quiz!" at bounding box center [487, 585] width 229 height 67
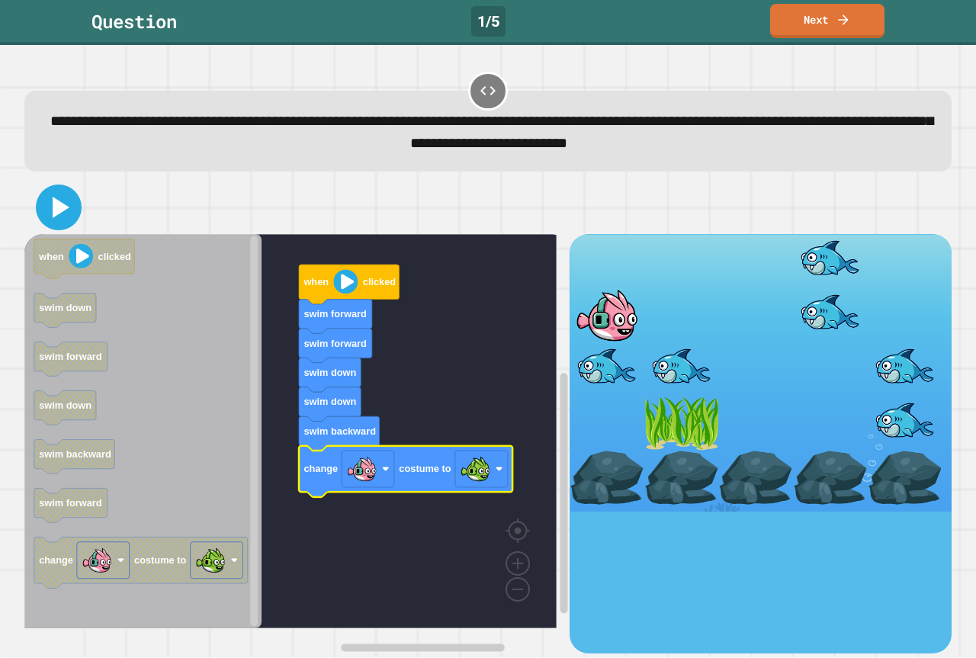
click at [64, 216] on icon at bounding box center [58, 207] width 37 height 37
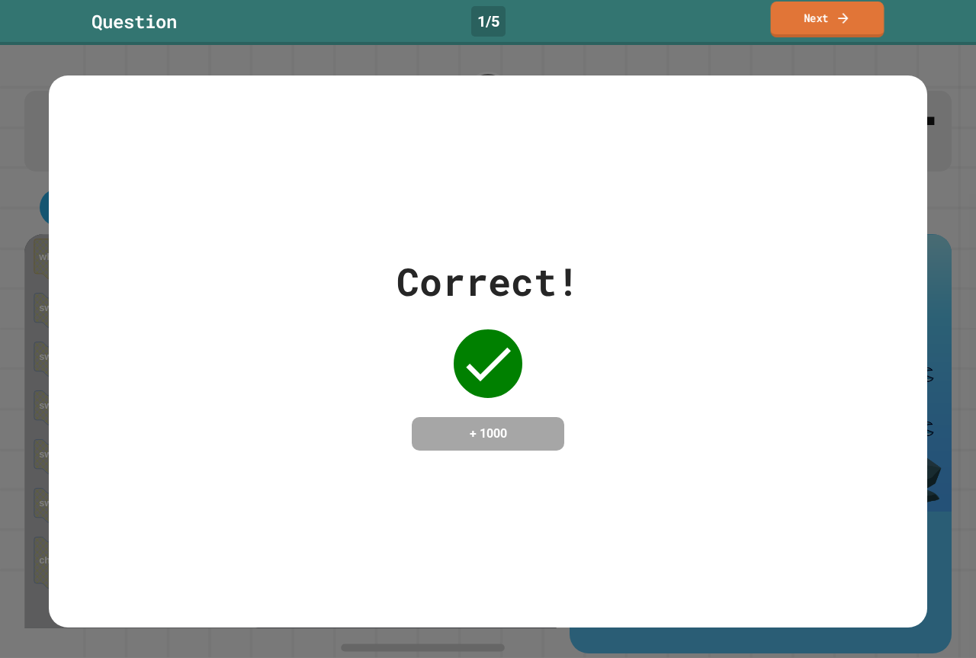
click at [867, 30] on link "Next" at bounding box center [827, 20] width 114 height 36
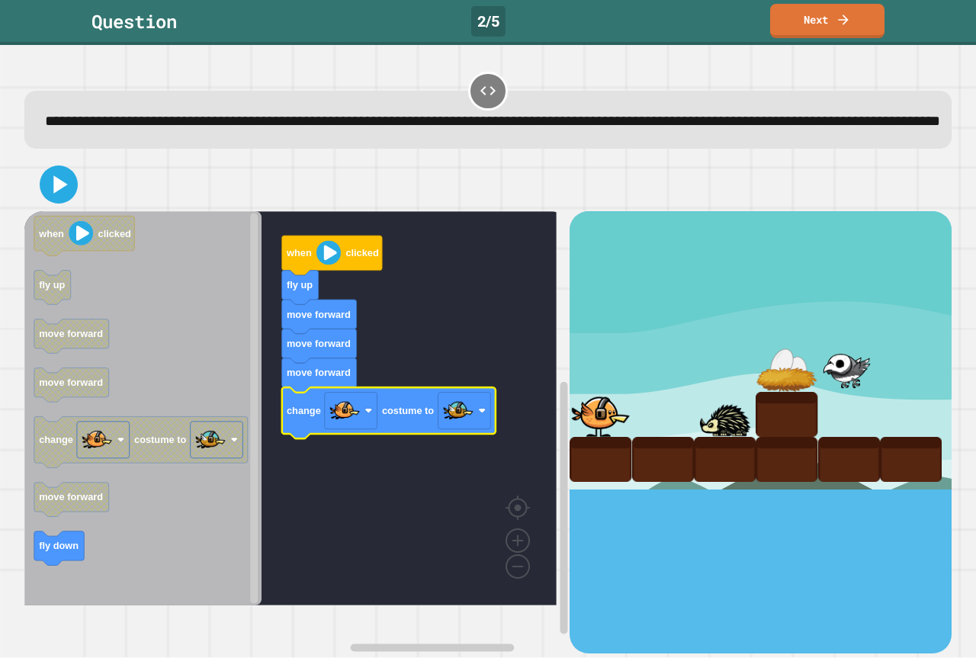
click at [64, 211] on div at bounding box center [487, 184] width 927 height 53
click at [63, 202] on icon at bounding box center [59, 185] width 34 height 34
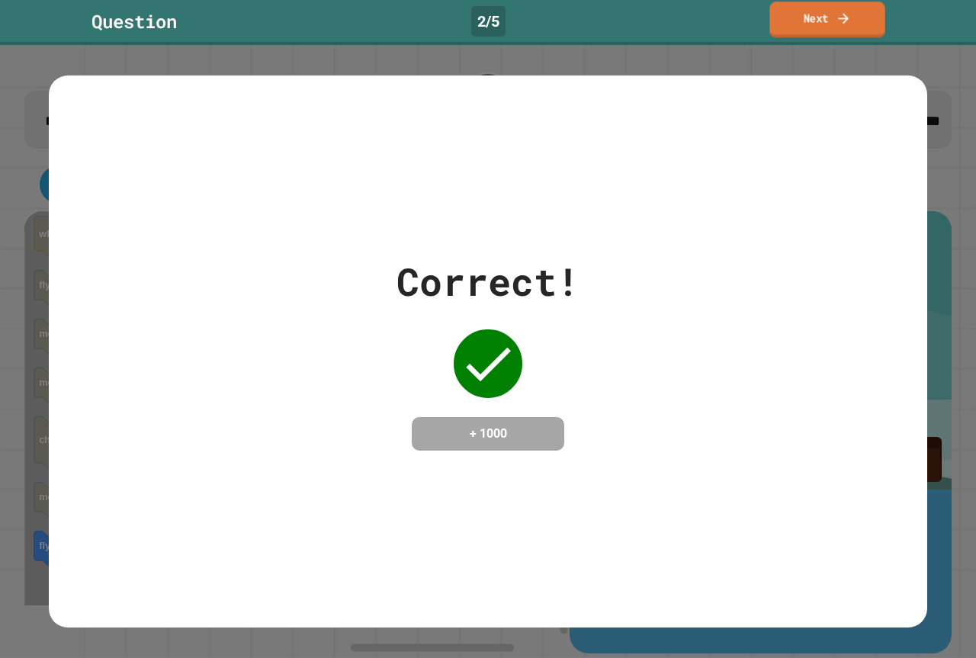
click at [856, 14] on link "Next" at bounding box center [826, 20] width 115 height 36
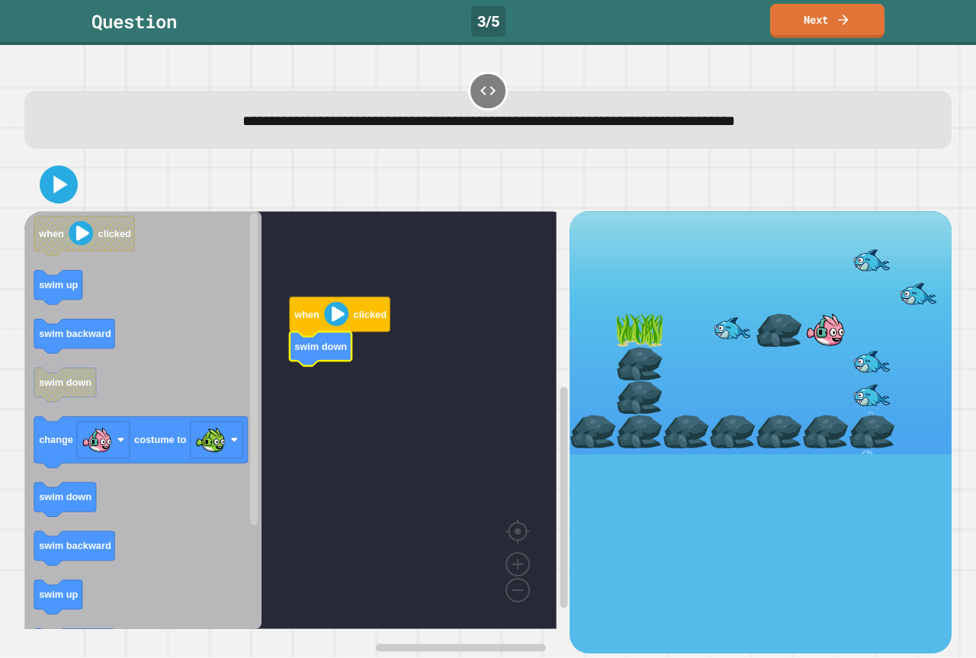
click at [307, 300] on g "when clicked swim down" at bounding box center [301, 420] width 554 height 418
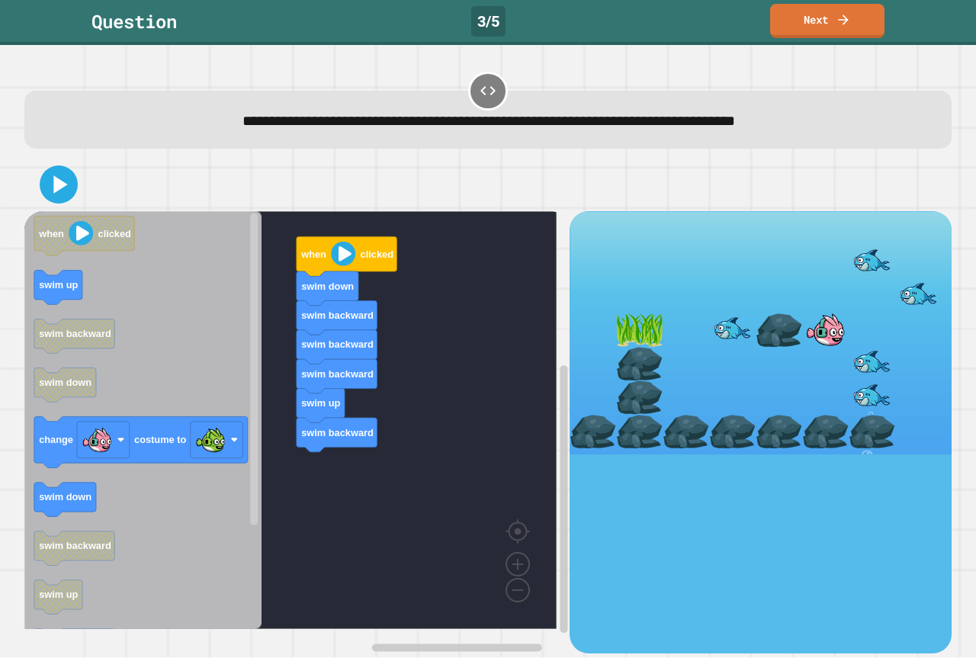
click at [239, 466] on g "when clicked swim up swim backward swim down change costume to swim down swim b…" at bounding box center [140, 488] width 213 height 544
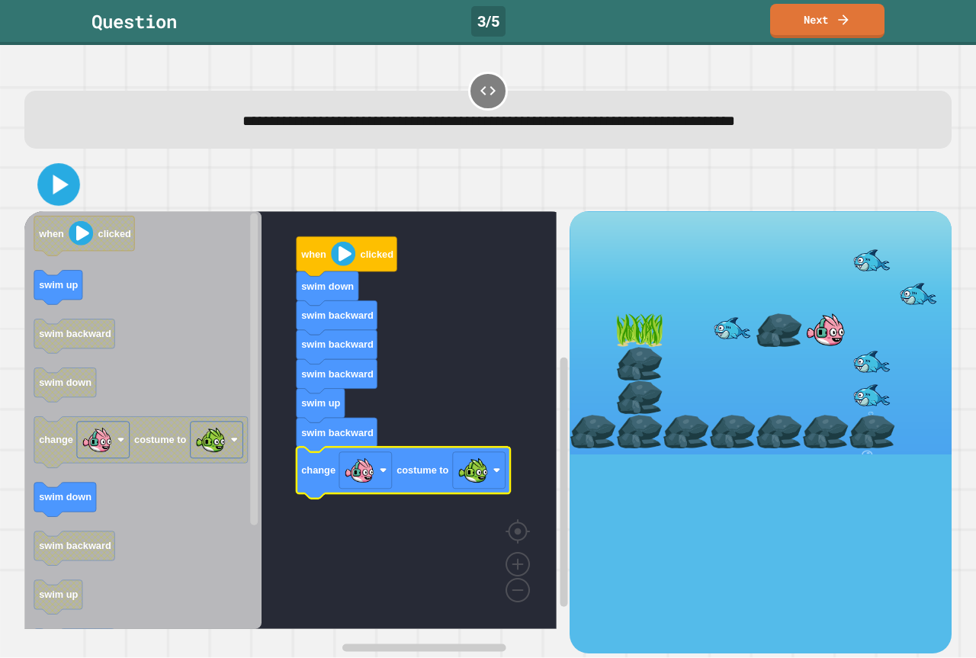
click at [43, 187] on icon at bounding box center [59, 185] width 34 height 34
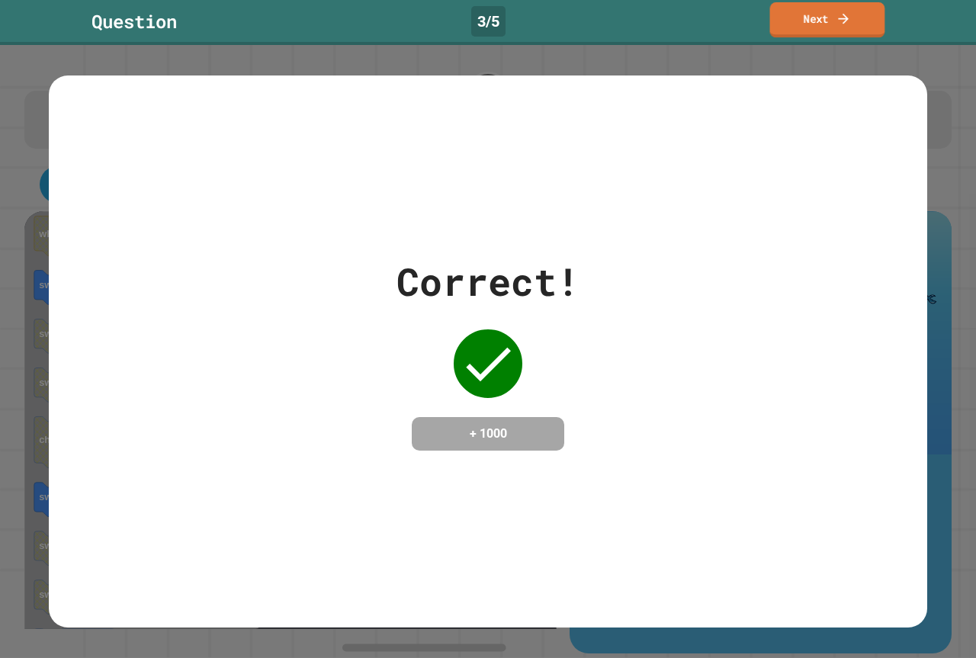
click at [806, 14] on link "Next" at bounding box center [827, 19] width 115 height 35
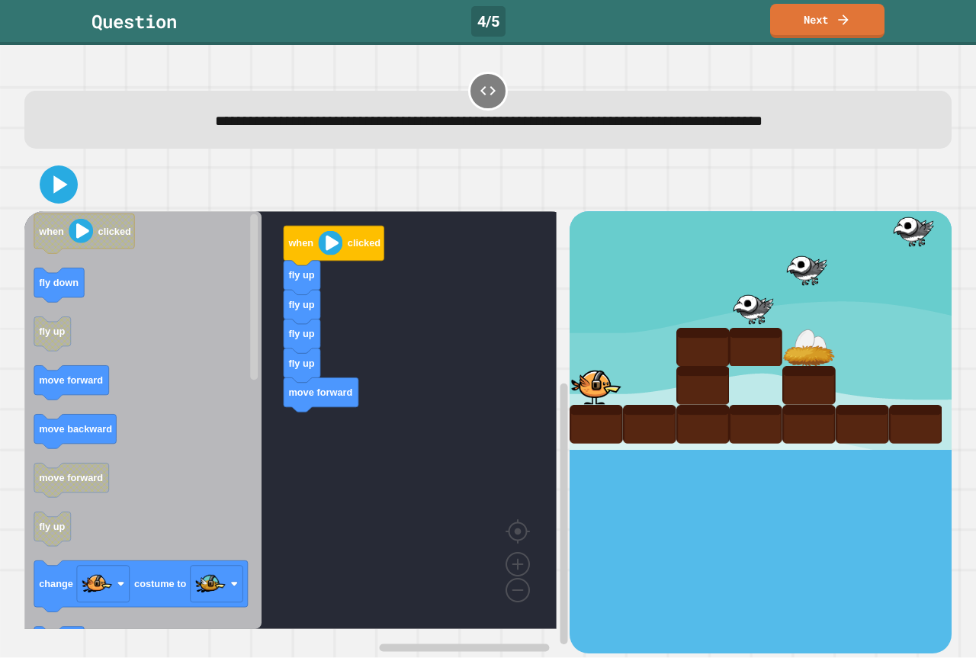
click at [175, 402] on icon "Blockly Workspace" at bounding box center [142, 420] width 237 height 418
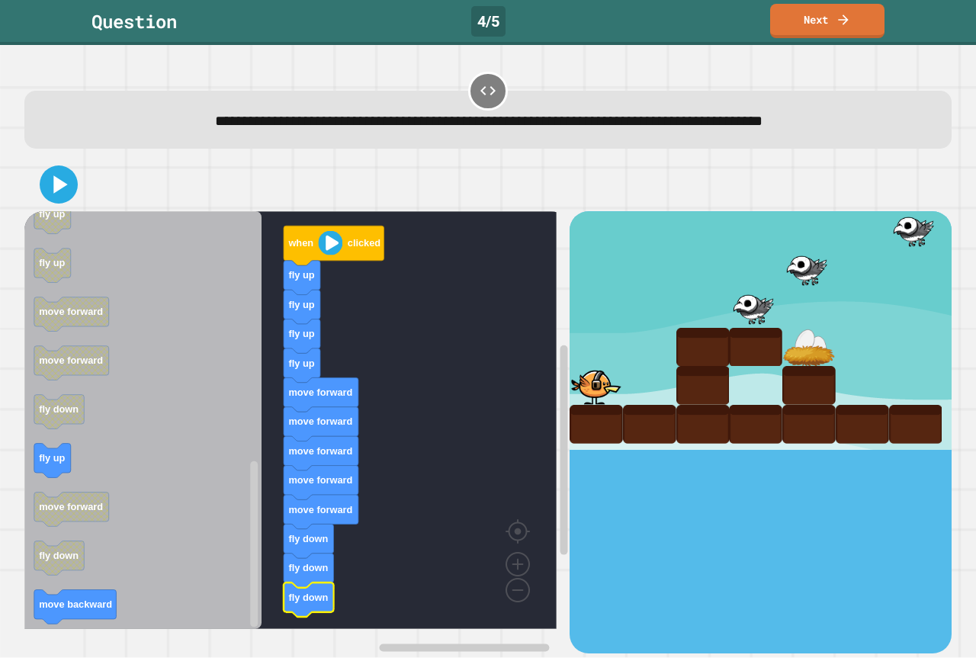
click at [100, 591] on icon "when clicked fly down fly up move forward move backward move forward fly up cha…" at bounding box center [142, 420] width 237 height 418
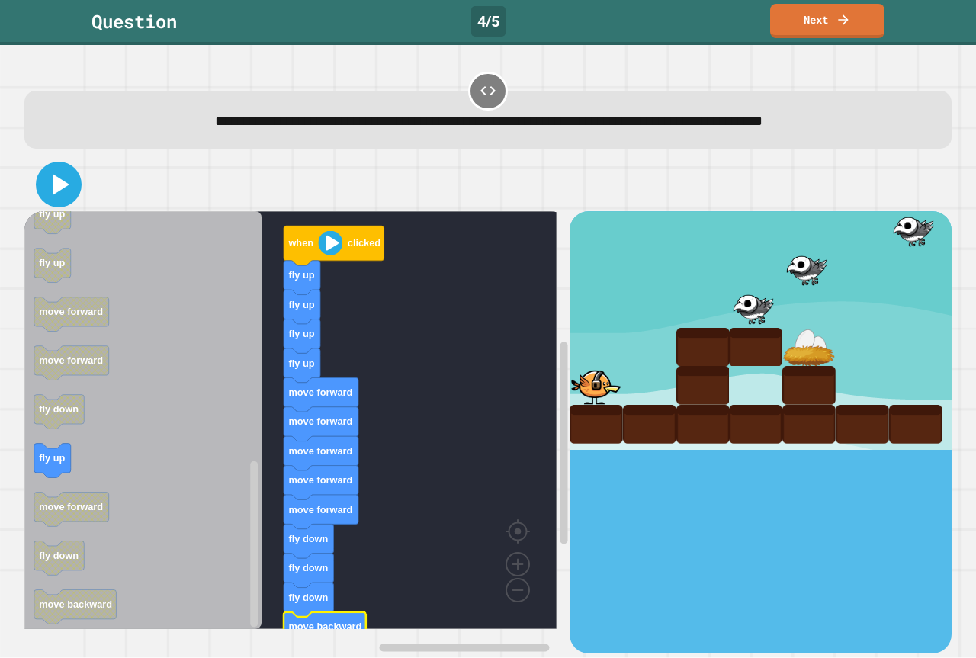
click at [53, 187] on icon at bounding box center [61, 184] width 17 height 21
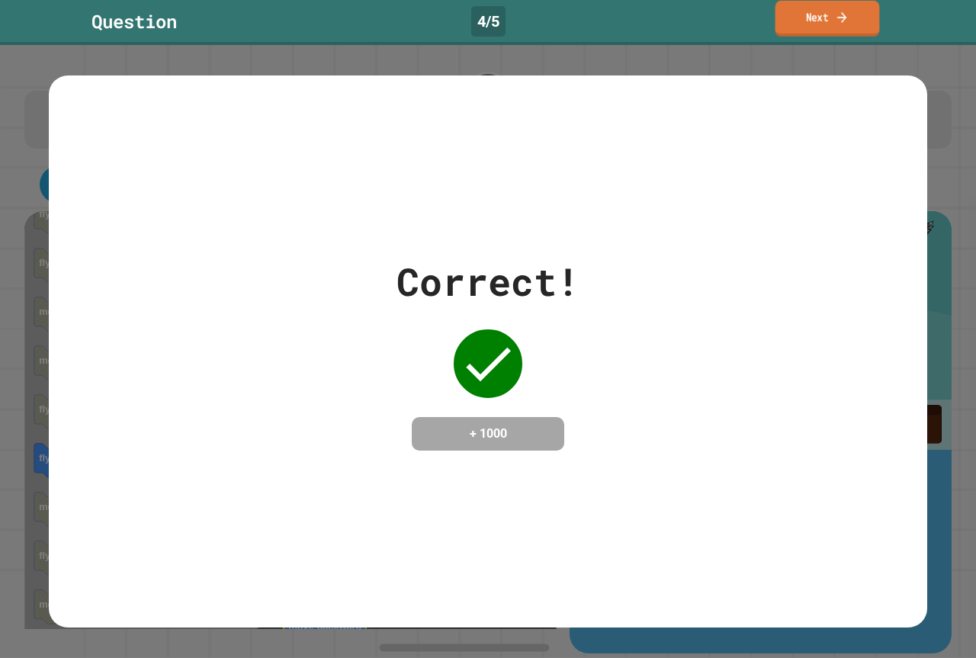
click at [868, 23] on link "Next" at bounding box center [827, 19] width 104 height 36
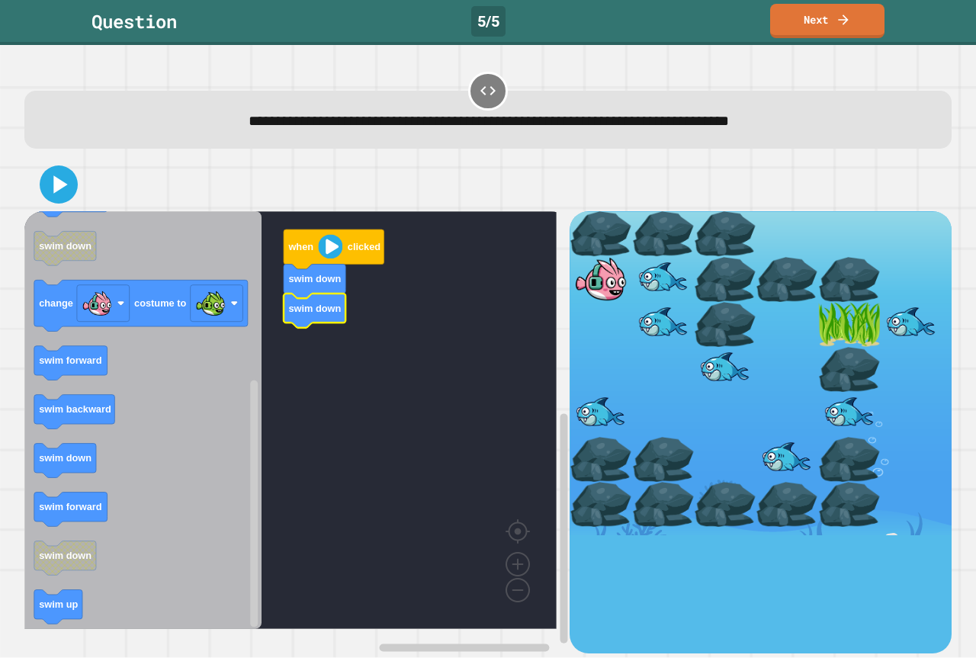
click at [140, 367] on icon "Blockly Workspace" at bounding box center [142, 420] width 237 height 418
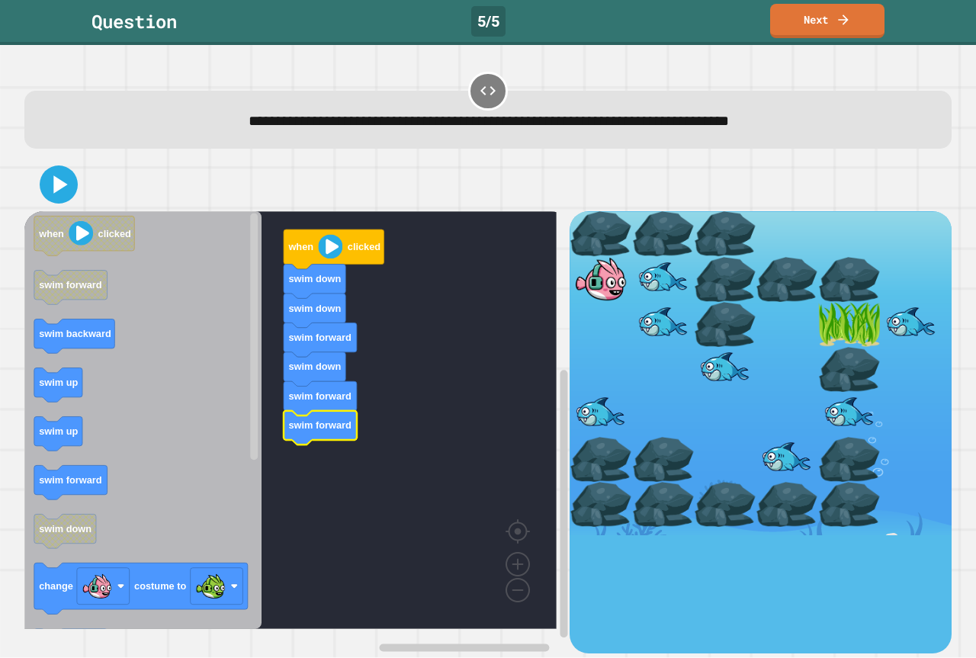
click at [86, 400] on icon "Blockly Workspace" at bounding box center [142, 420] width 237 height 418
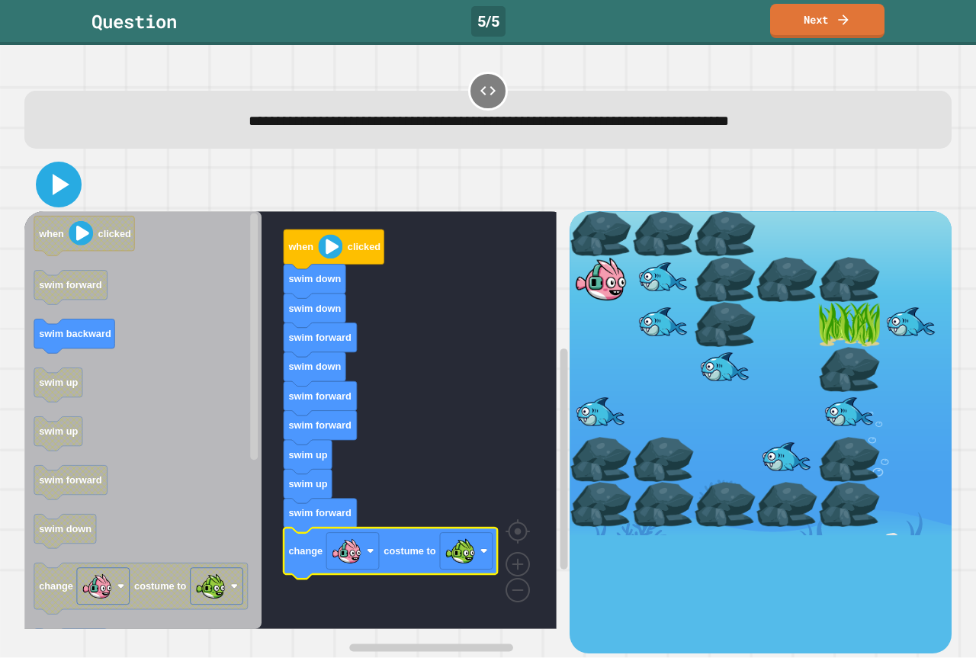
click at [62, 200] on icon at bounding box center [58, 184] width 37 height 37
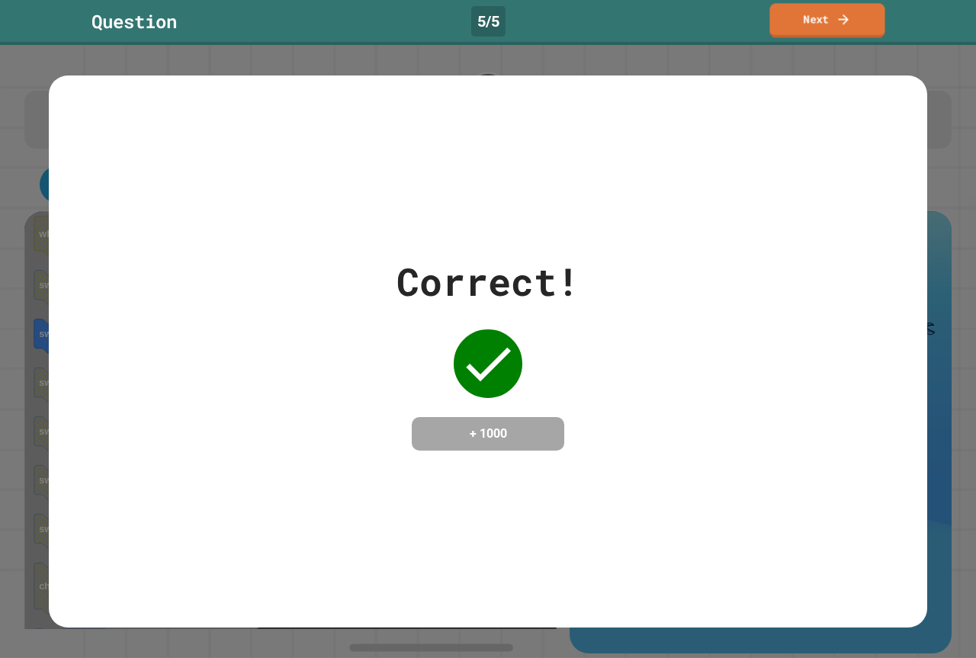
click at [819, 25] on link "Next" at bounding box center [826, 20] width 115 height 34
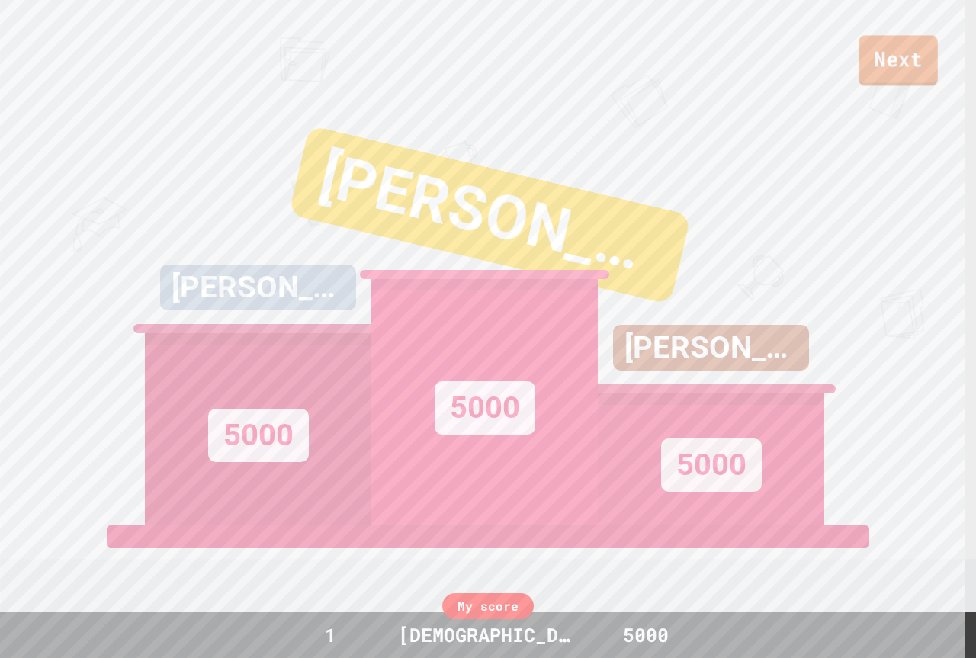
click at [916, 55] on link "Next" at bounding box center [897, 60] width 79 height 50
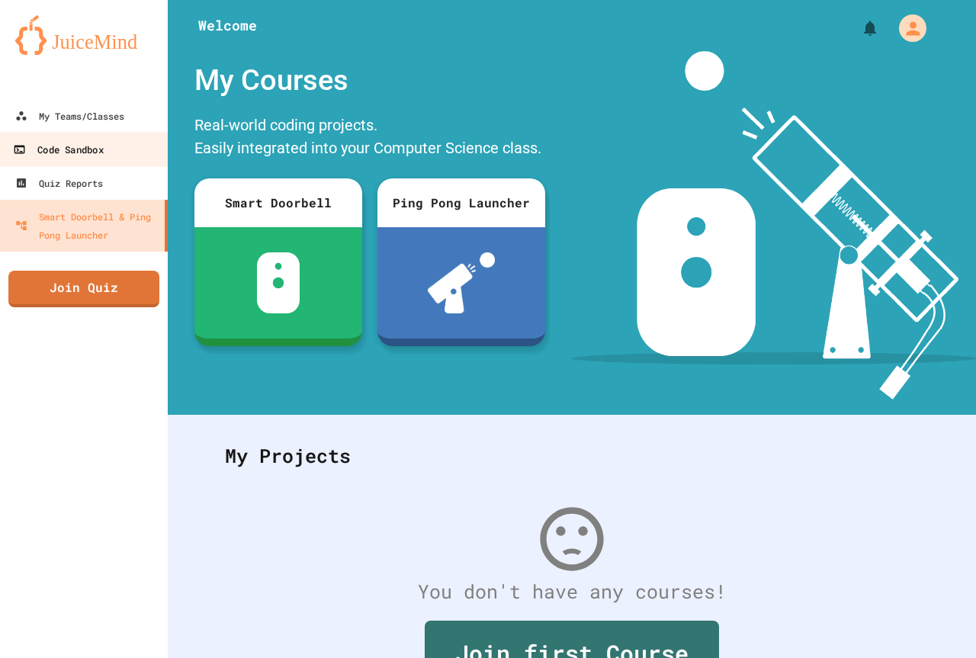
click at [56, 149] on div "Code Sandbox" at bounding box center [58, 149] width 90 height 19
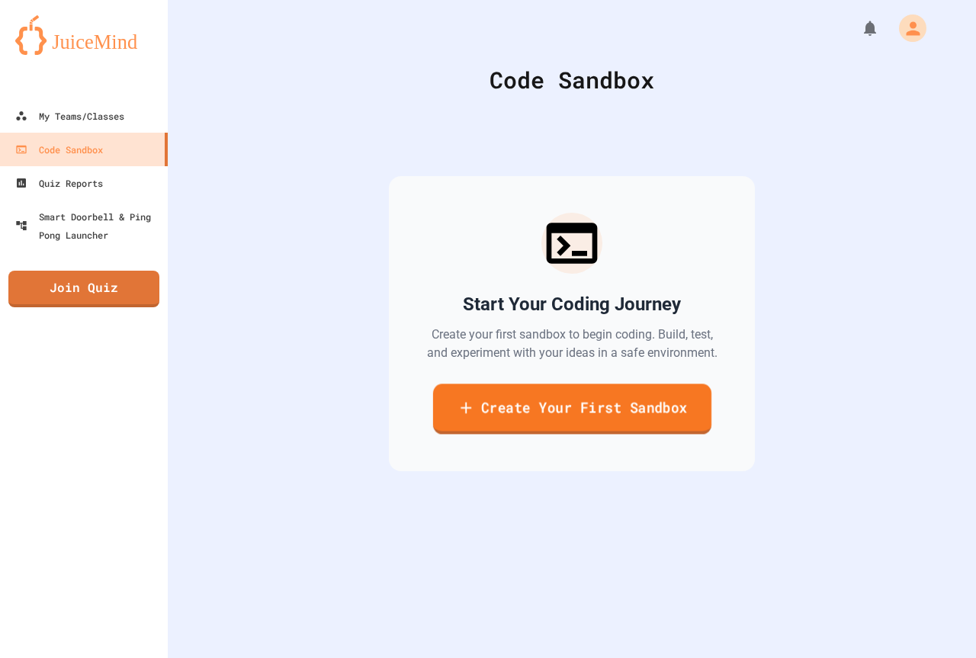
click at [570, 403] on link "Create Your First Sandbox" at bounding box center [571, 408] width 278 height 50
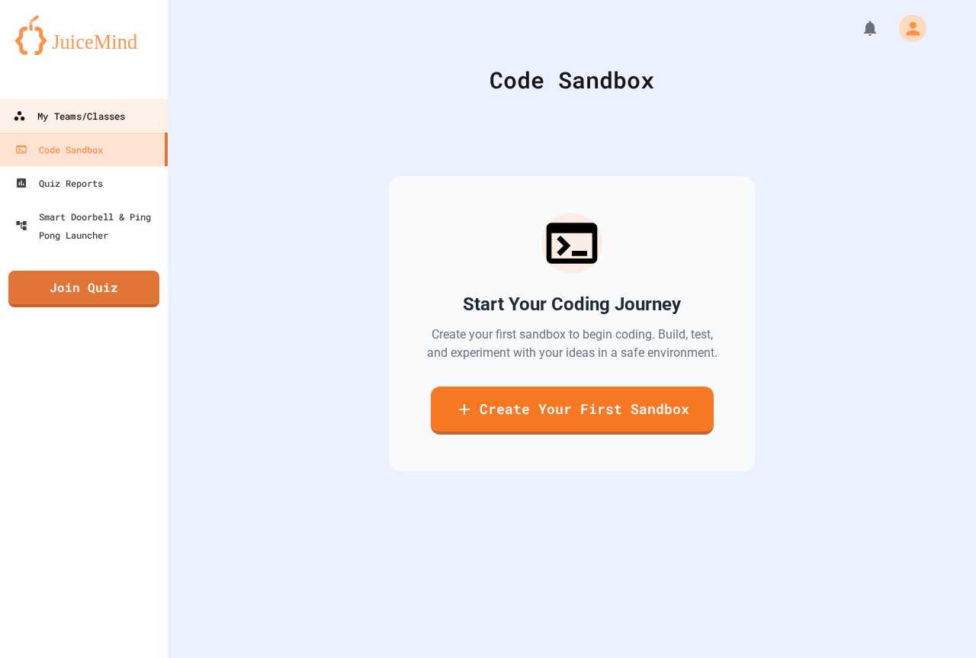
click at [37, 111] on div "My Teams/Classes" at bounding box center [69, 116] width 112 height 19
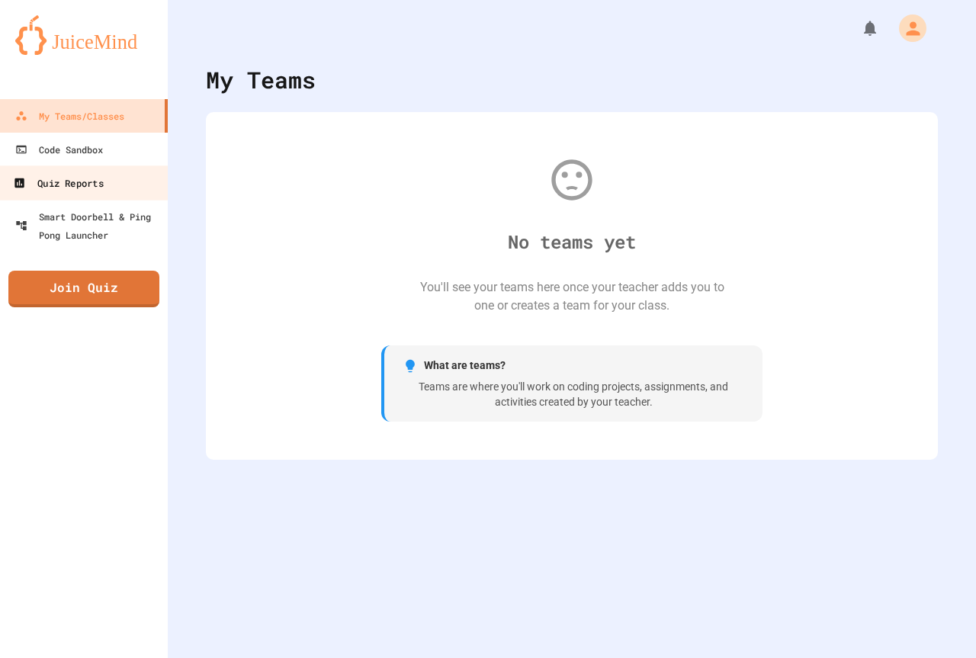
click at [102, 182] on div "Quiz Reports" at bounding box center [58, 183] width 90 height 19
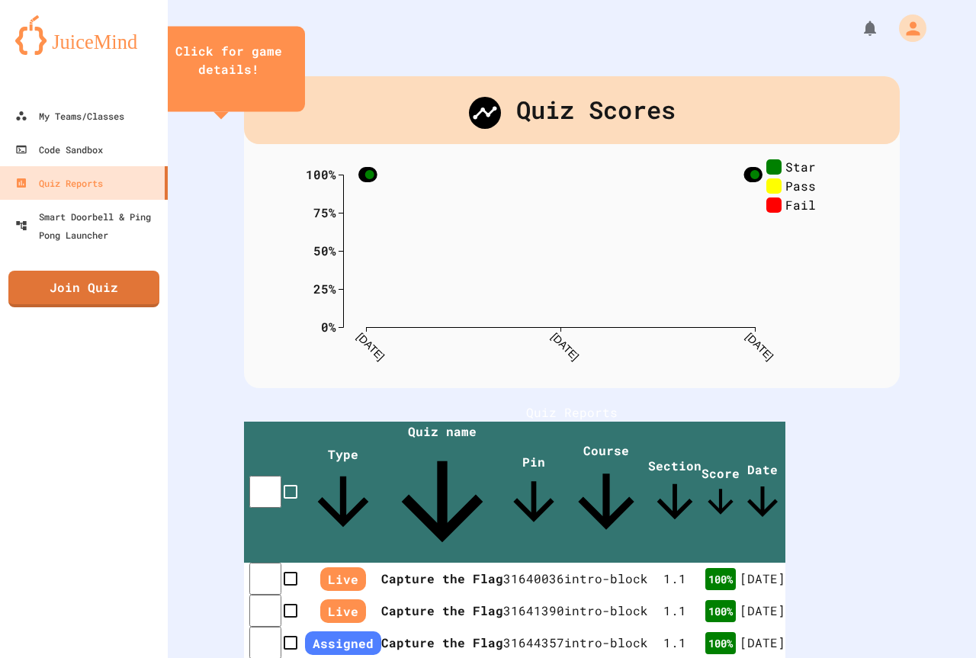
click at [58, 45] on img at bounding box center [83, 35] width 137 height 40
